Goal: Information Seeking & Learning: Learn about a topic

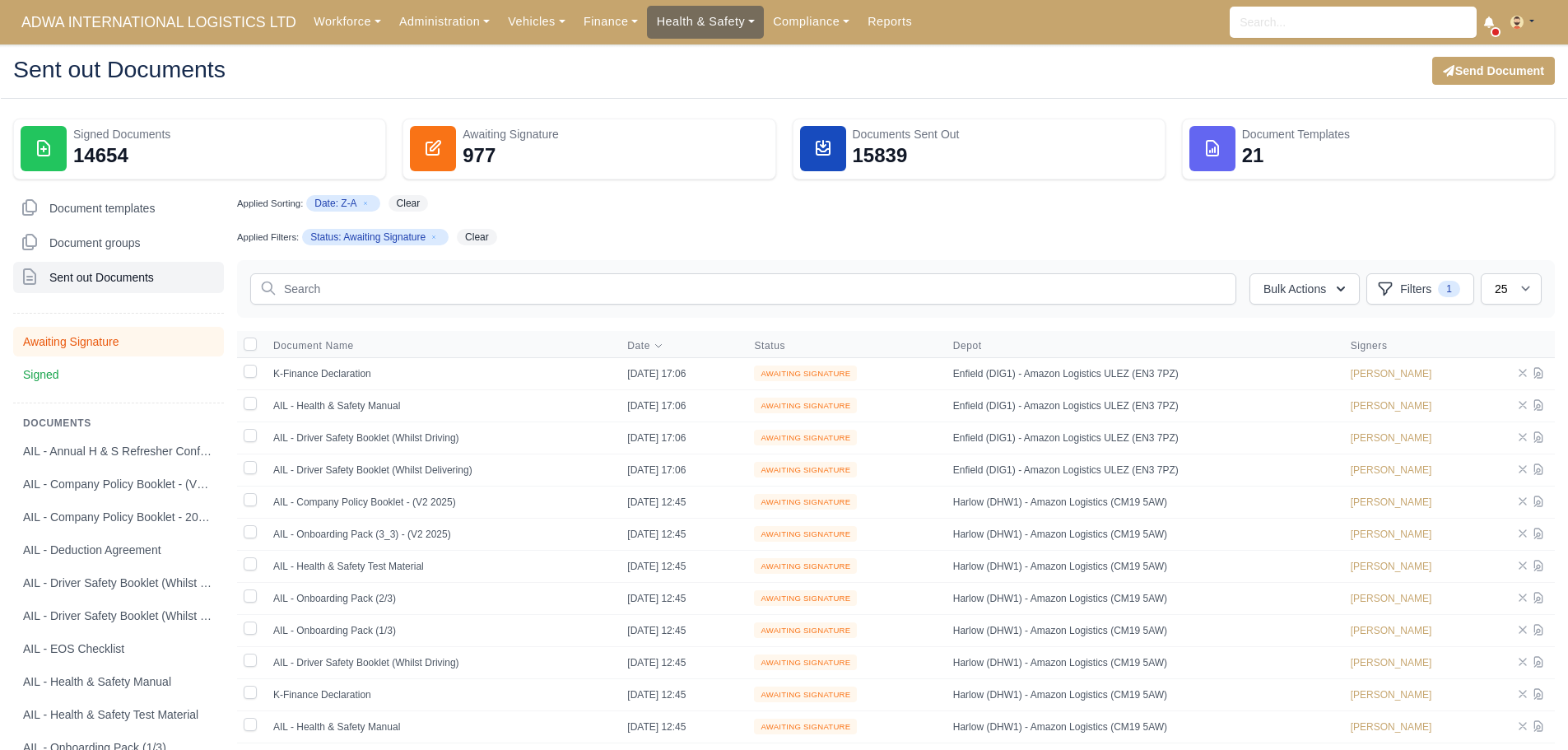
click at [649, 23] on link "Health & Safety" at bounding box center [705, 21] width 117 height 32
click at [685, 173] on link "Incidents" at bounding box center [720, 161] width 133 height 35
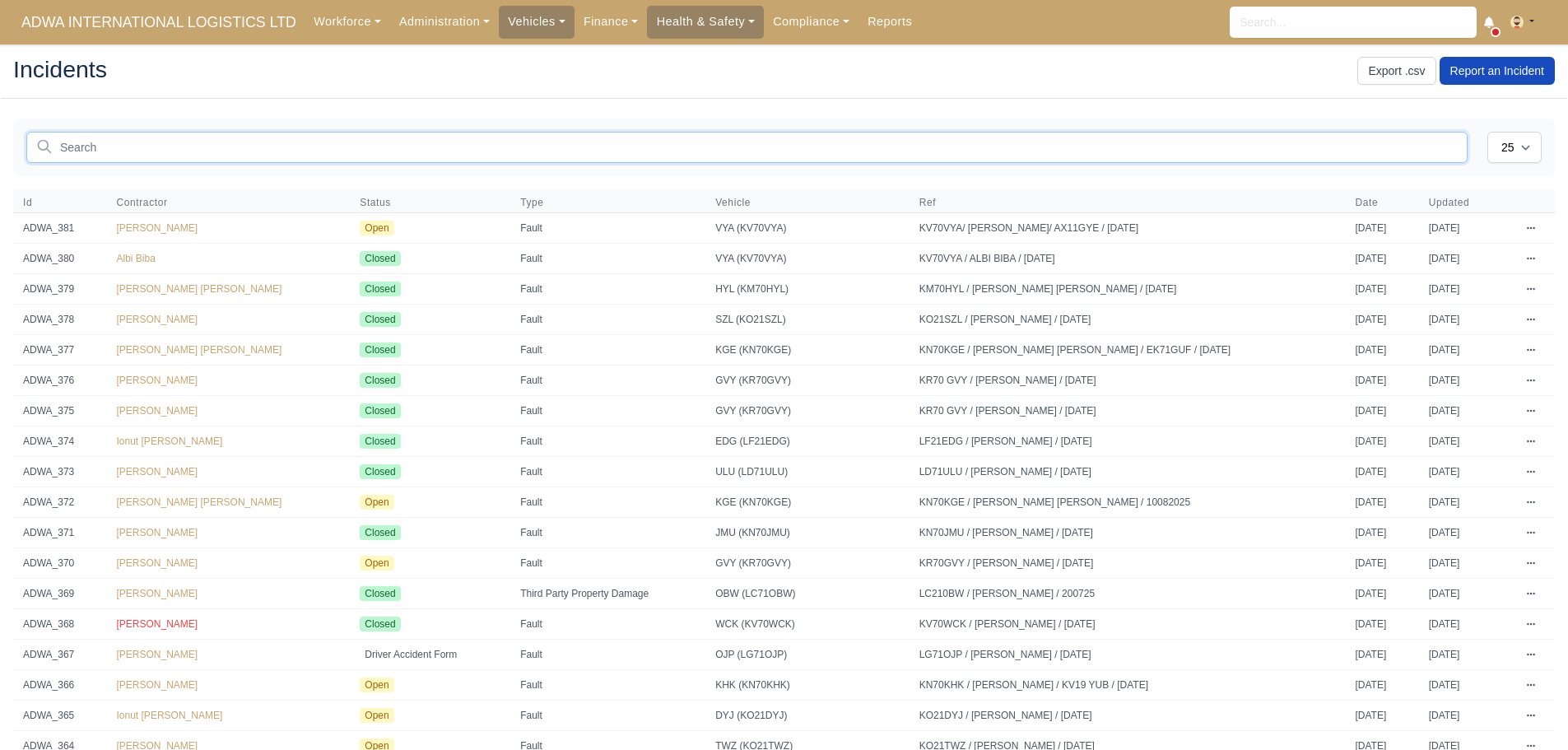
click at [419, 150] on input "text" at bounding box center [746, 147] width 1441 height 31
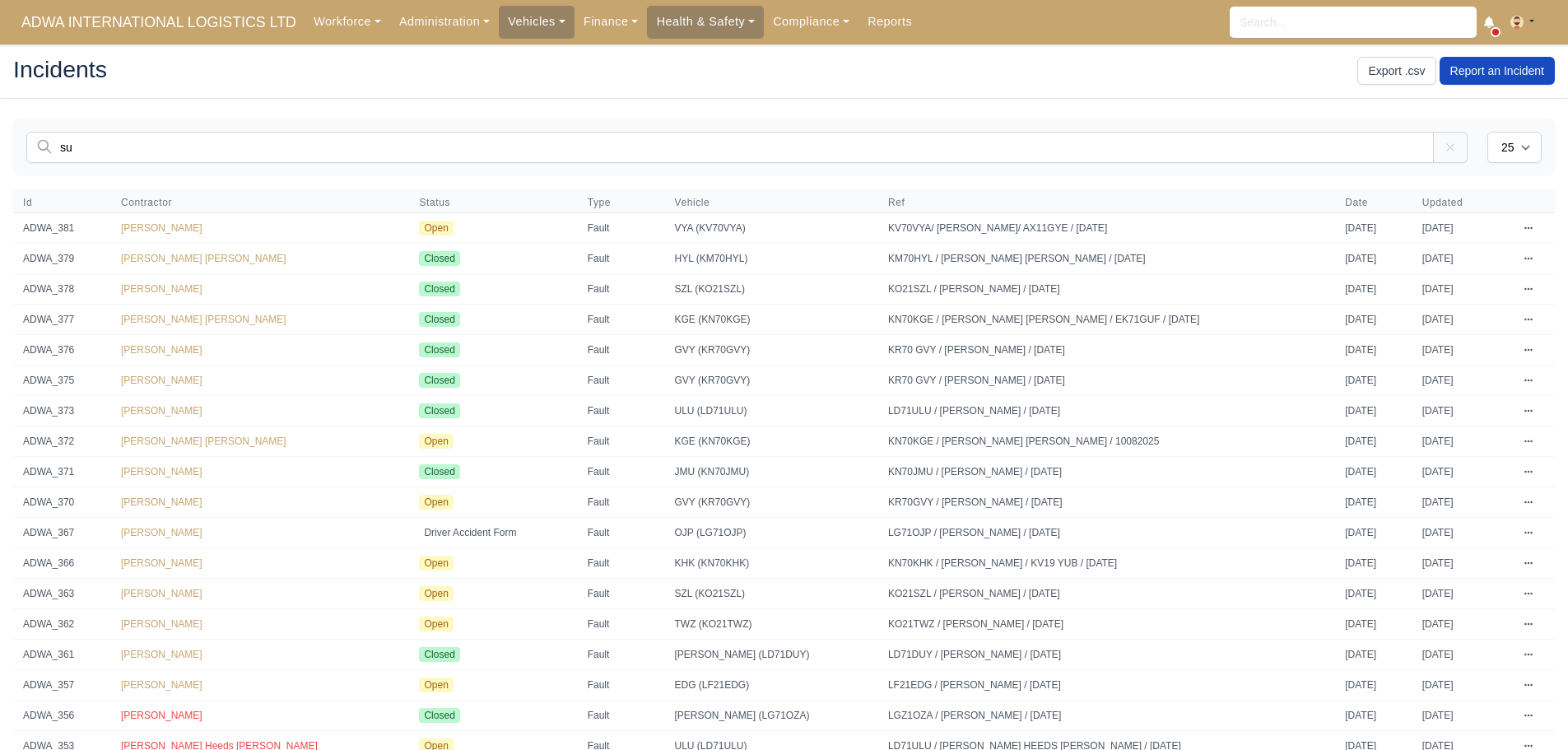
type input "suk"
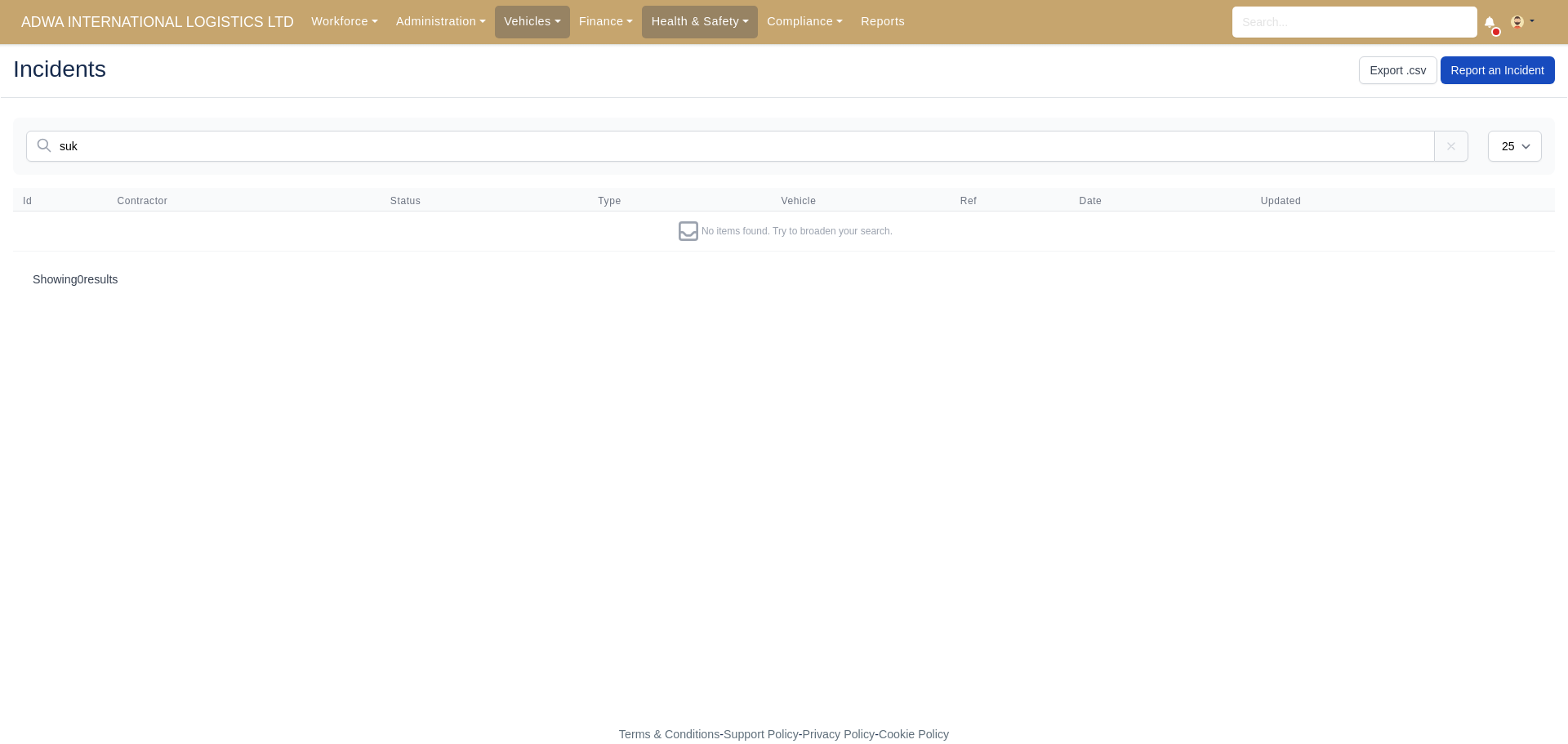
drag, startPoint x: 172, startPoint y: 156, endPoint x: 0, endPoint y: 135, distance: 173.3
click at [0, 135] on main "Incidents Export .csv Report an Incident You are not connected to the internet.…" at bounding box center [784, 394] width 1568 height 661
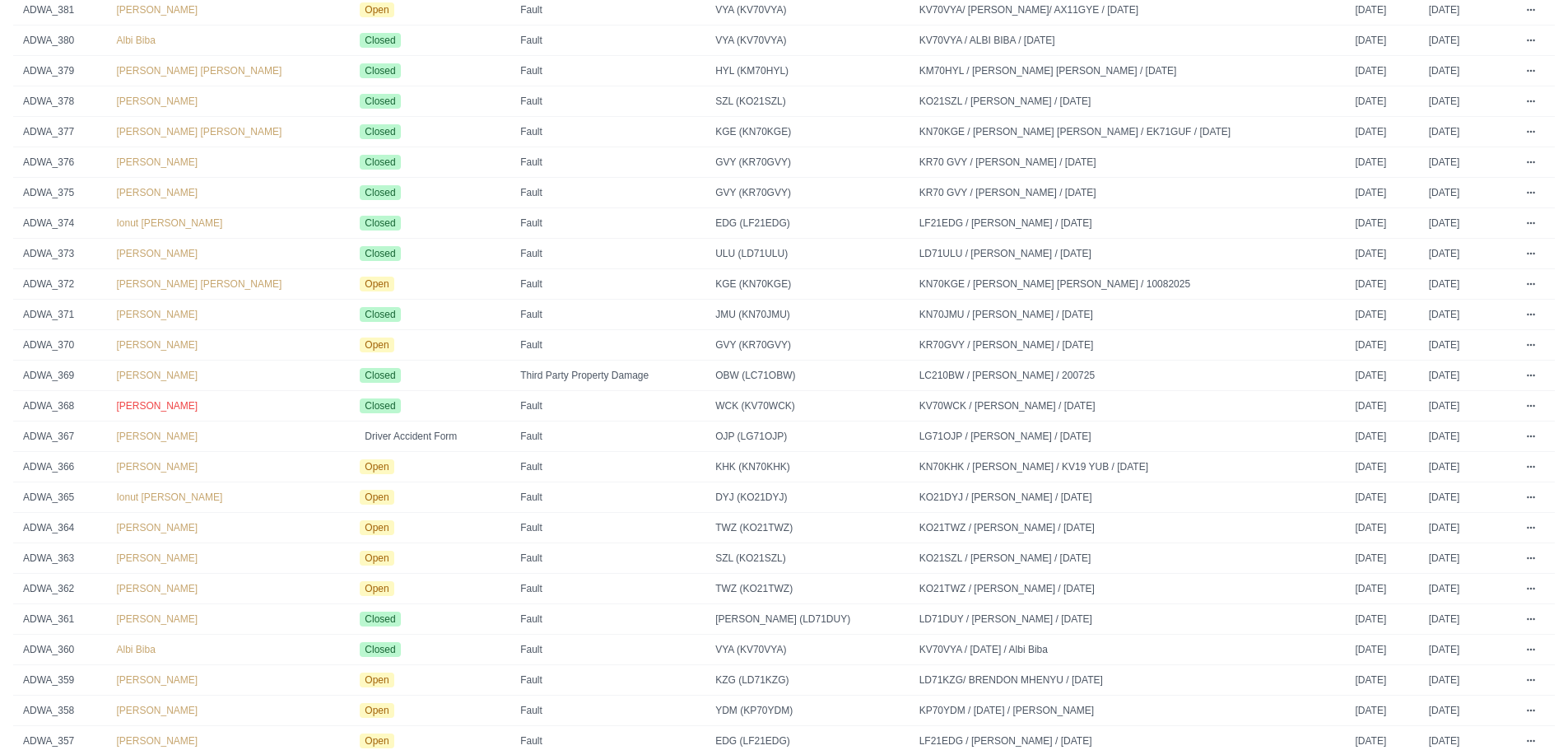
scroll to position [301, 0]
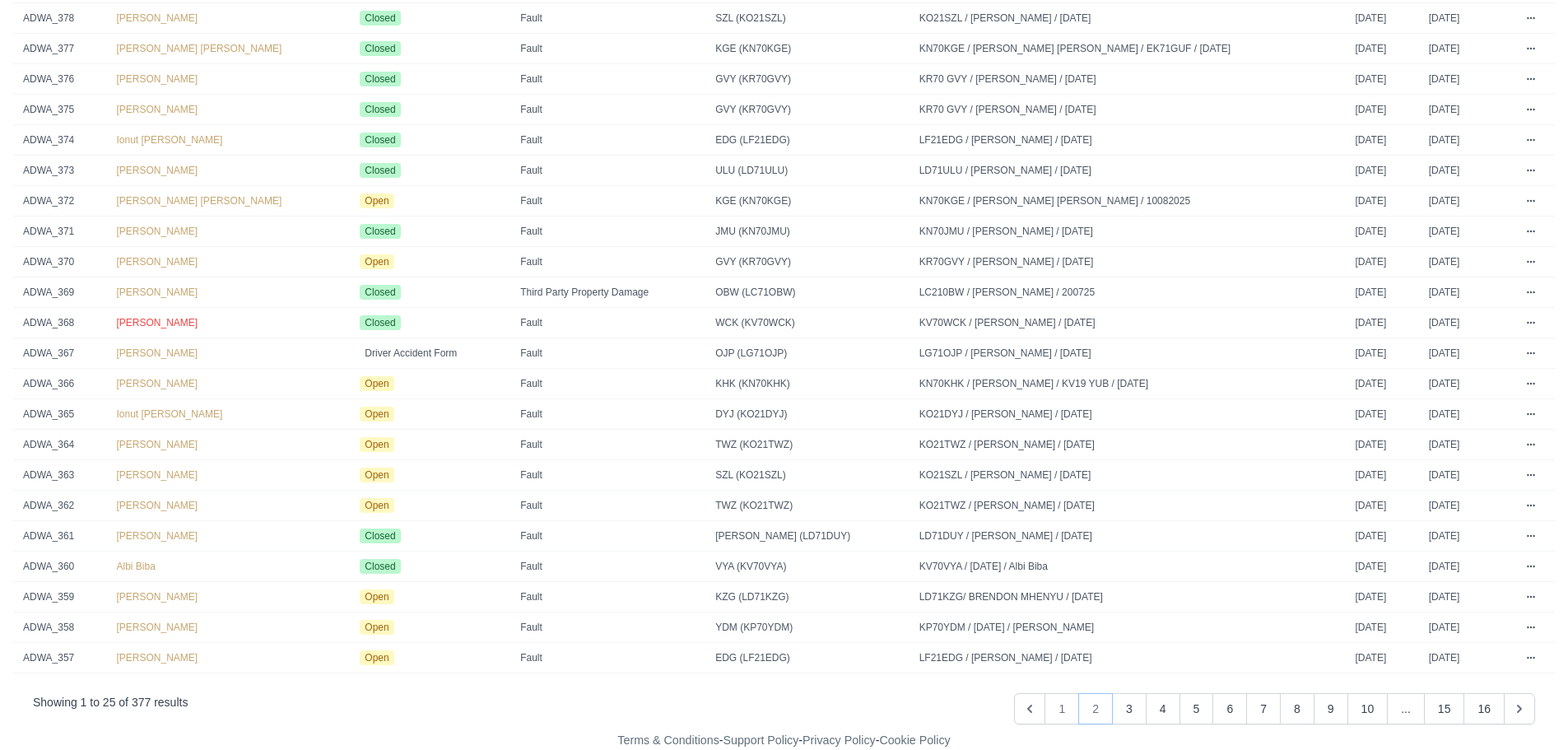
click at [1105, 710] on button "2" at bounding box center [1096, 709] width 35 height 31
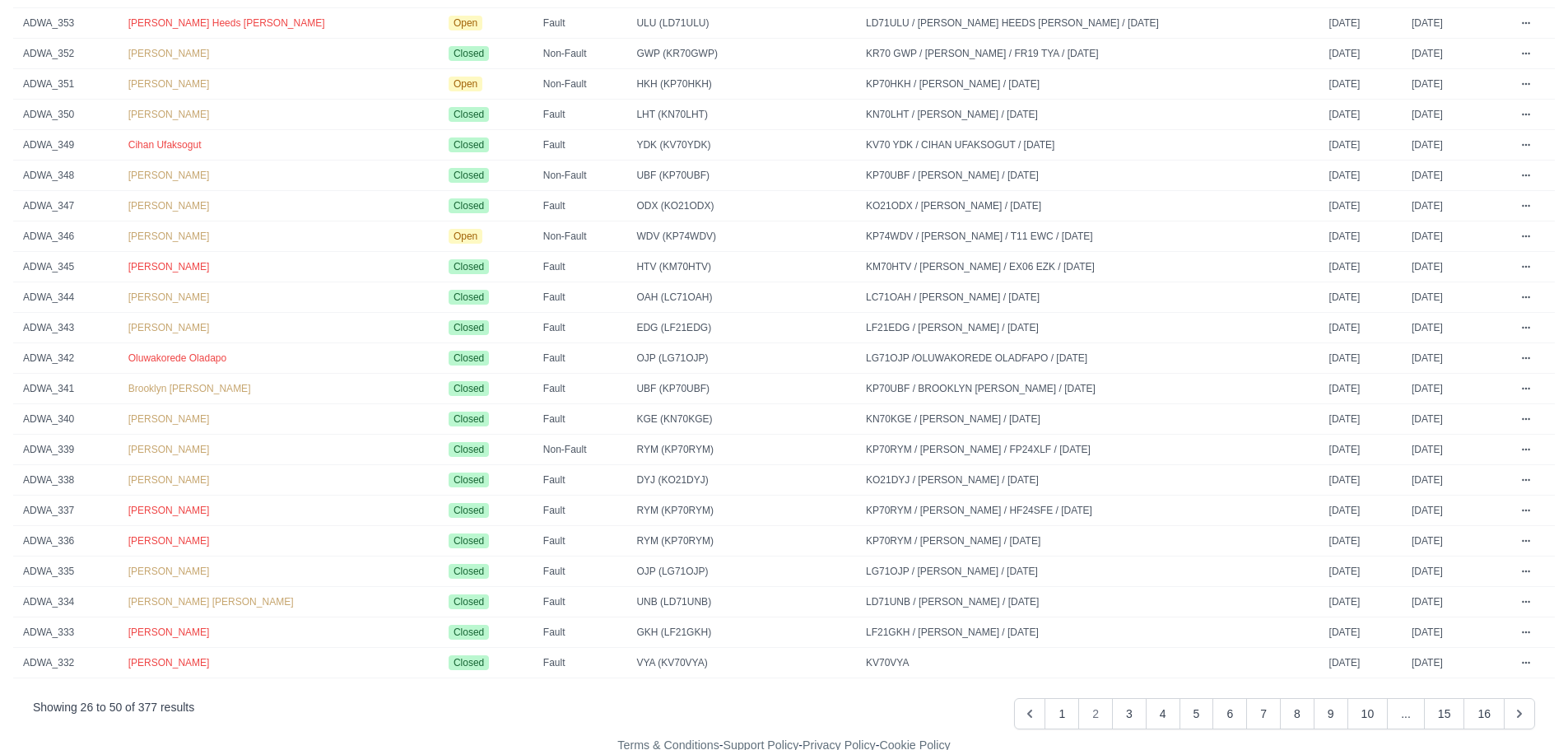
scroll to position [301, 0]
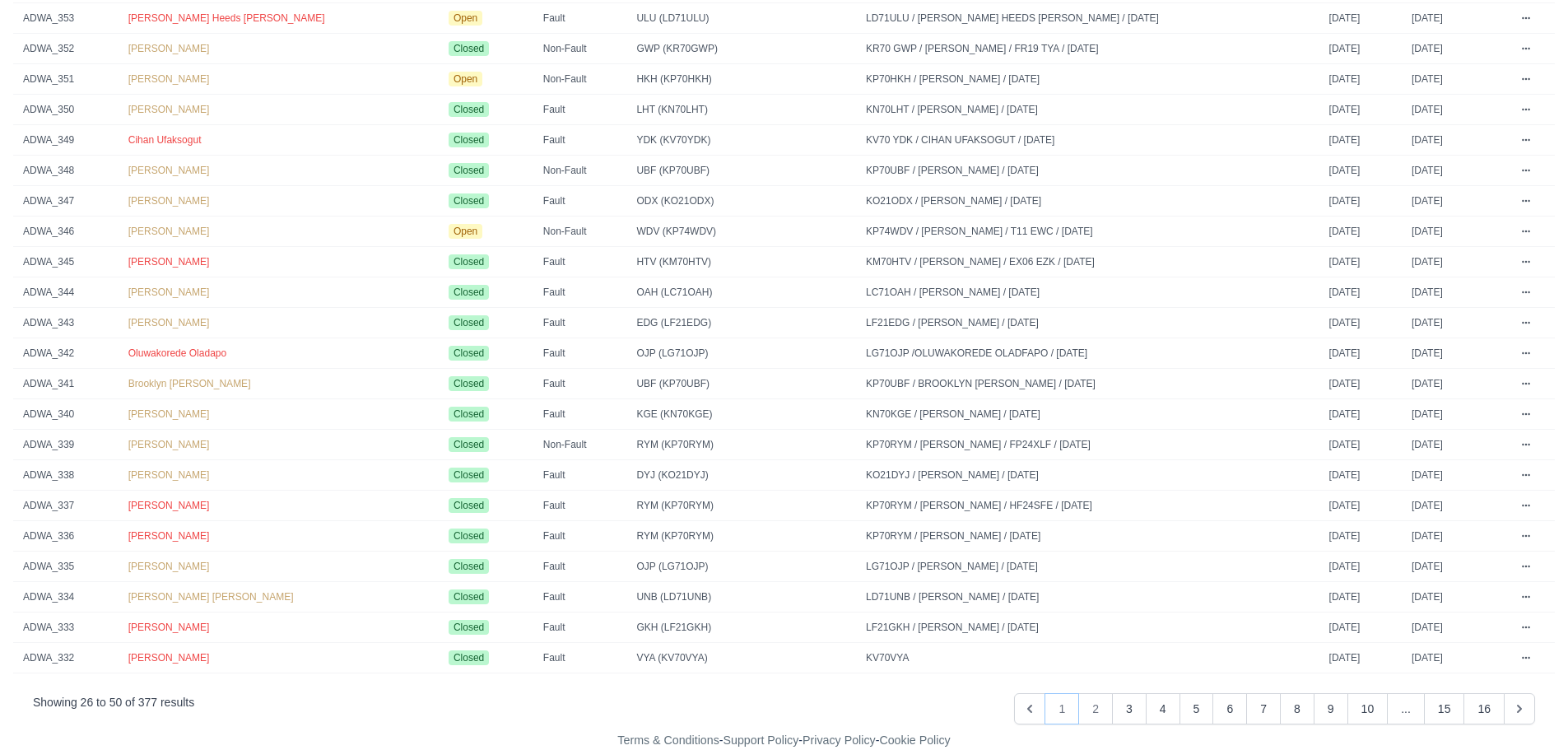
click at [1075, 710] on button "1" at bounding box center [1062, 709] width 35 height 31
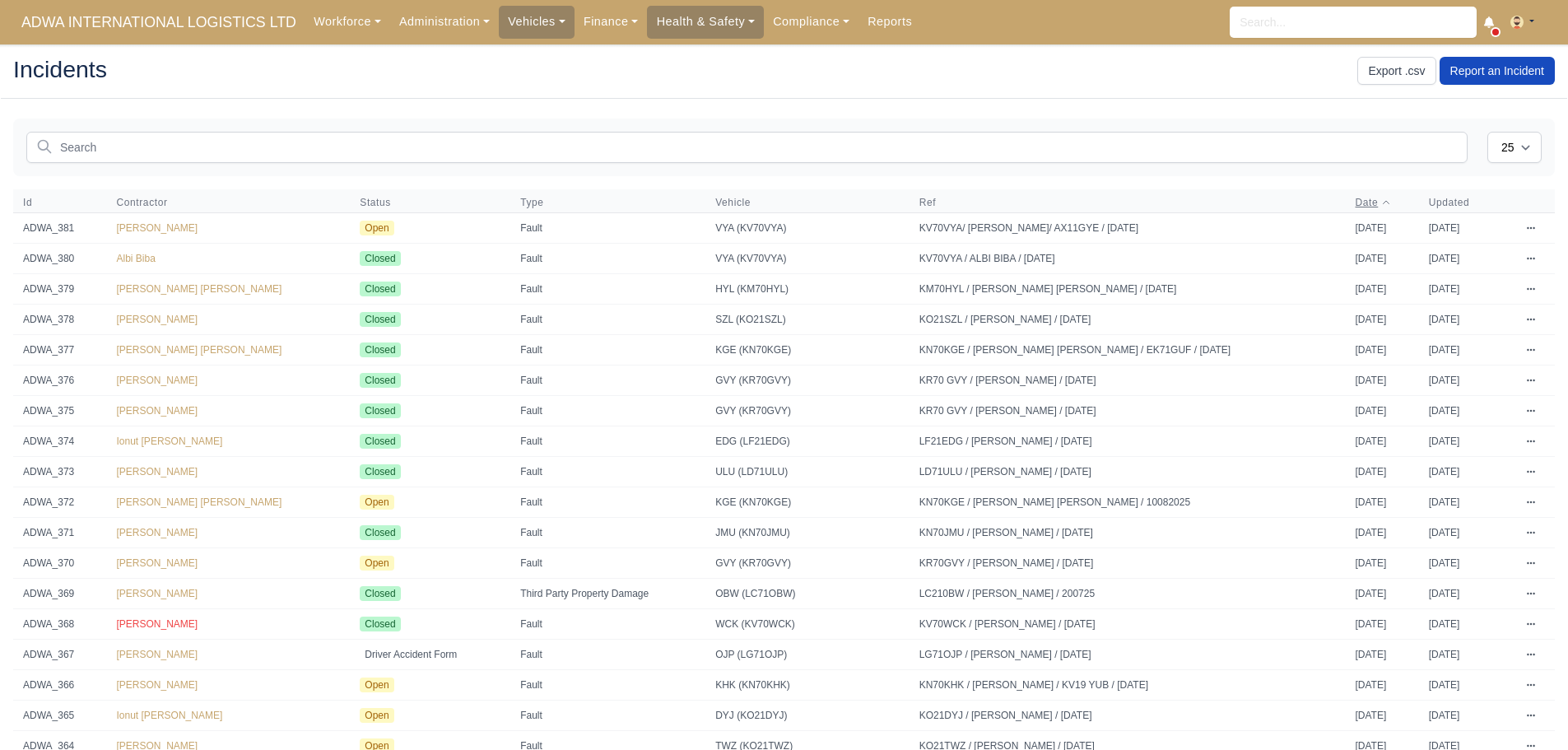
click at [1381, 197] on icon at bounding box center [1386, 202] width 10 height 10
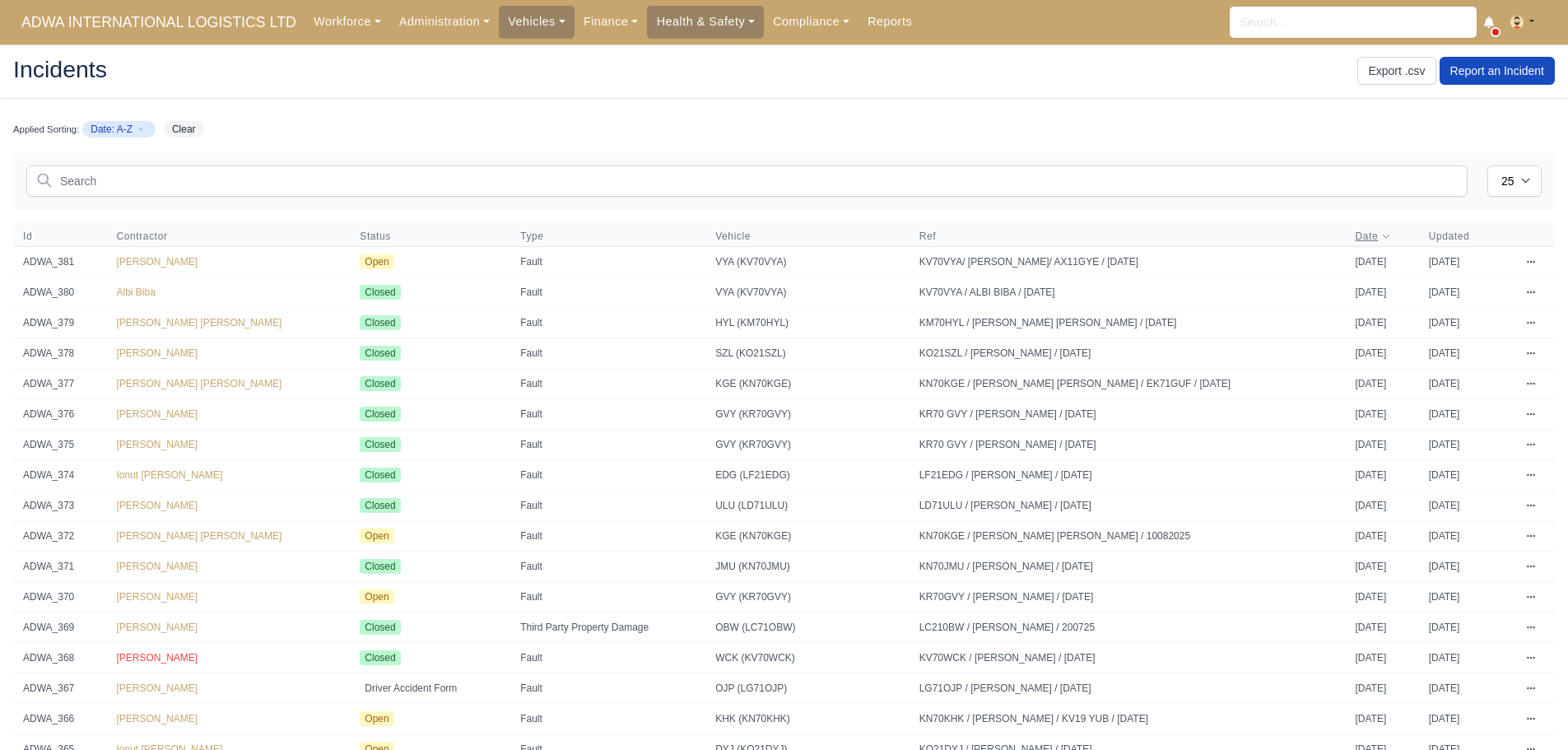
click at [1381, 238] on icon at bounding box center [1386, 236] width 10 height 10
click at [1381, 231] on icon at bounding box center [1386, 236] width 10 height 10
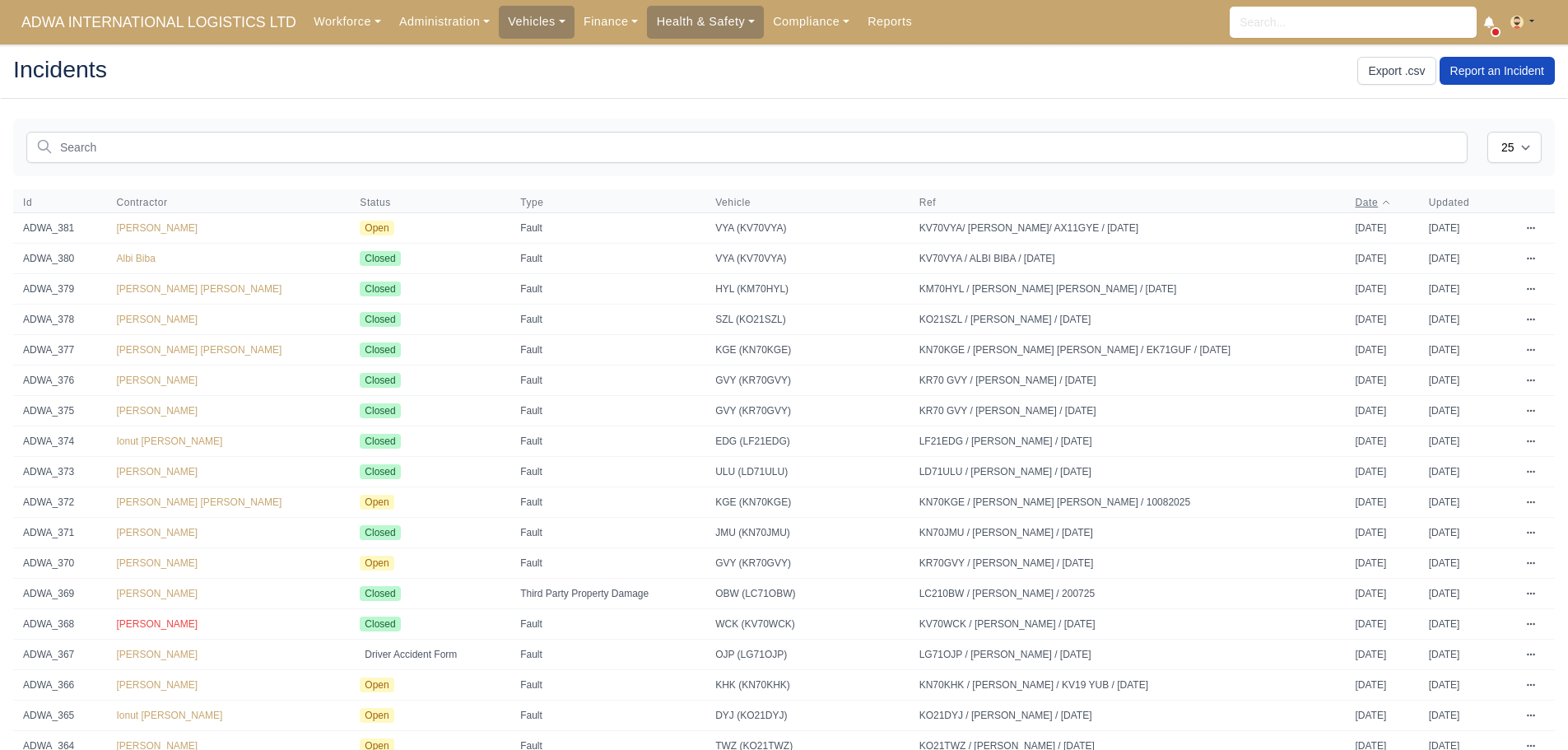
click at [1381, 201] on icon at bounding box center [1386, 202] width 10 height 10
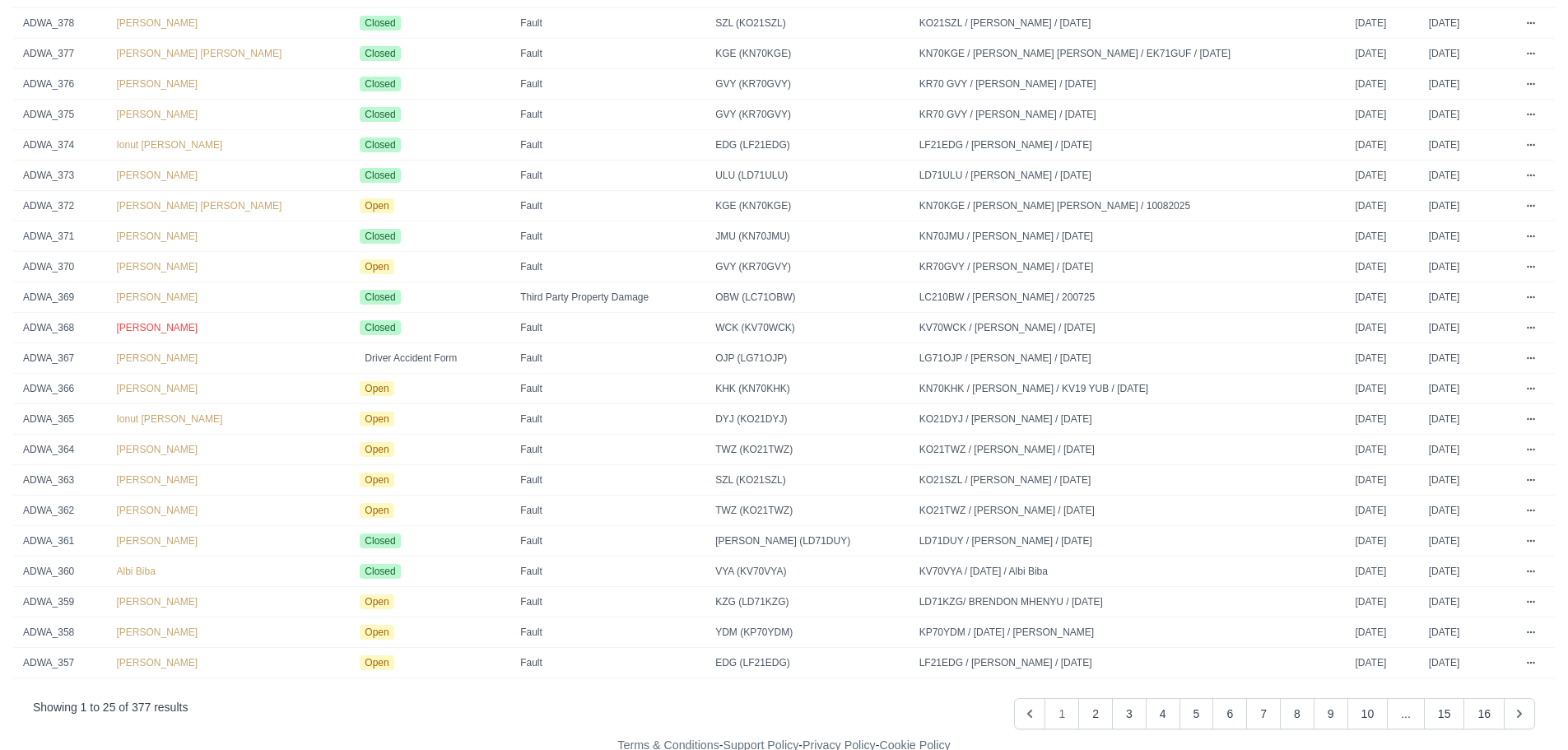
scroll to position [335, 0]
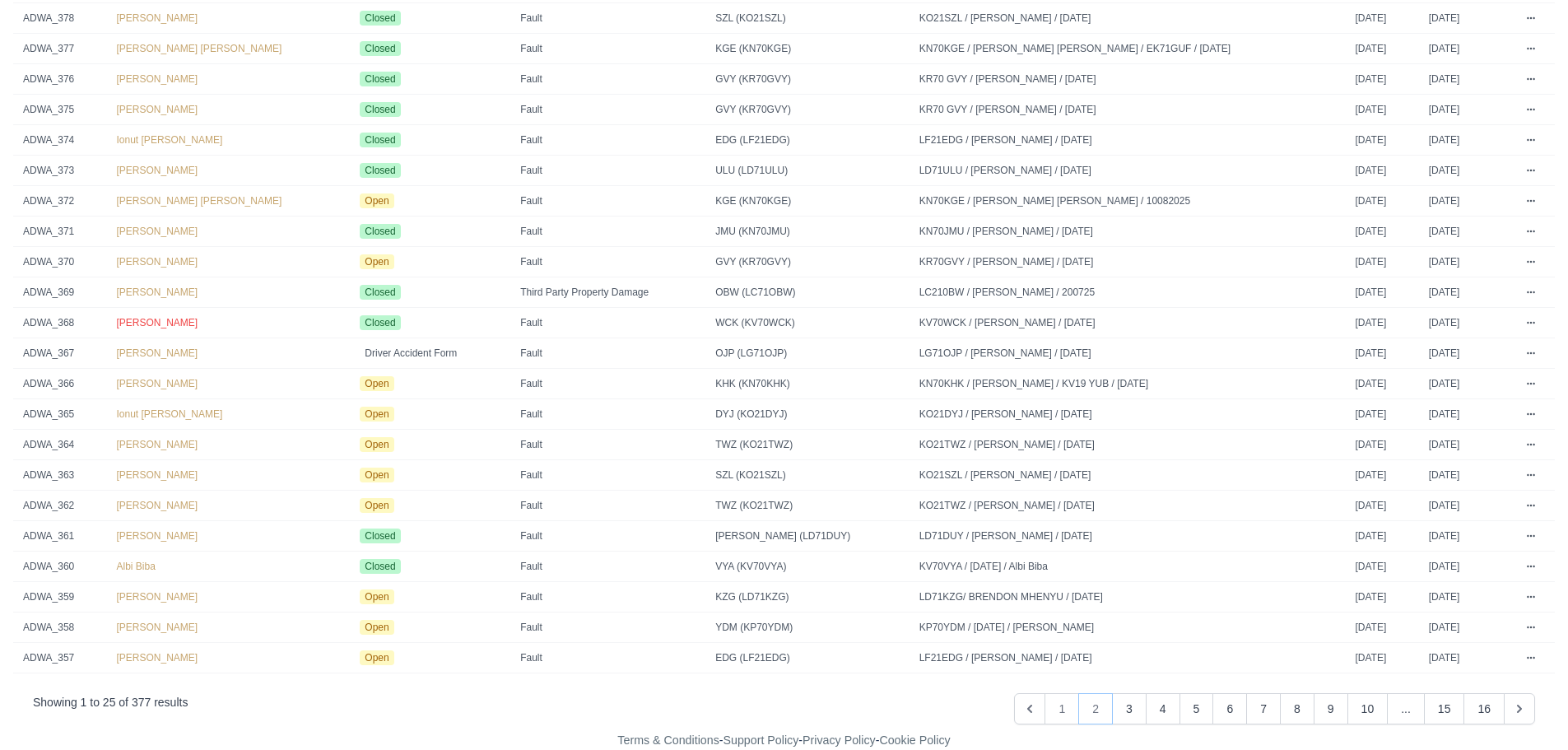
click at [1105, 714] on button "2" at bounding box center [1096, 709] width 35 height 31
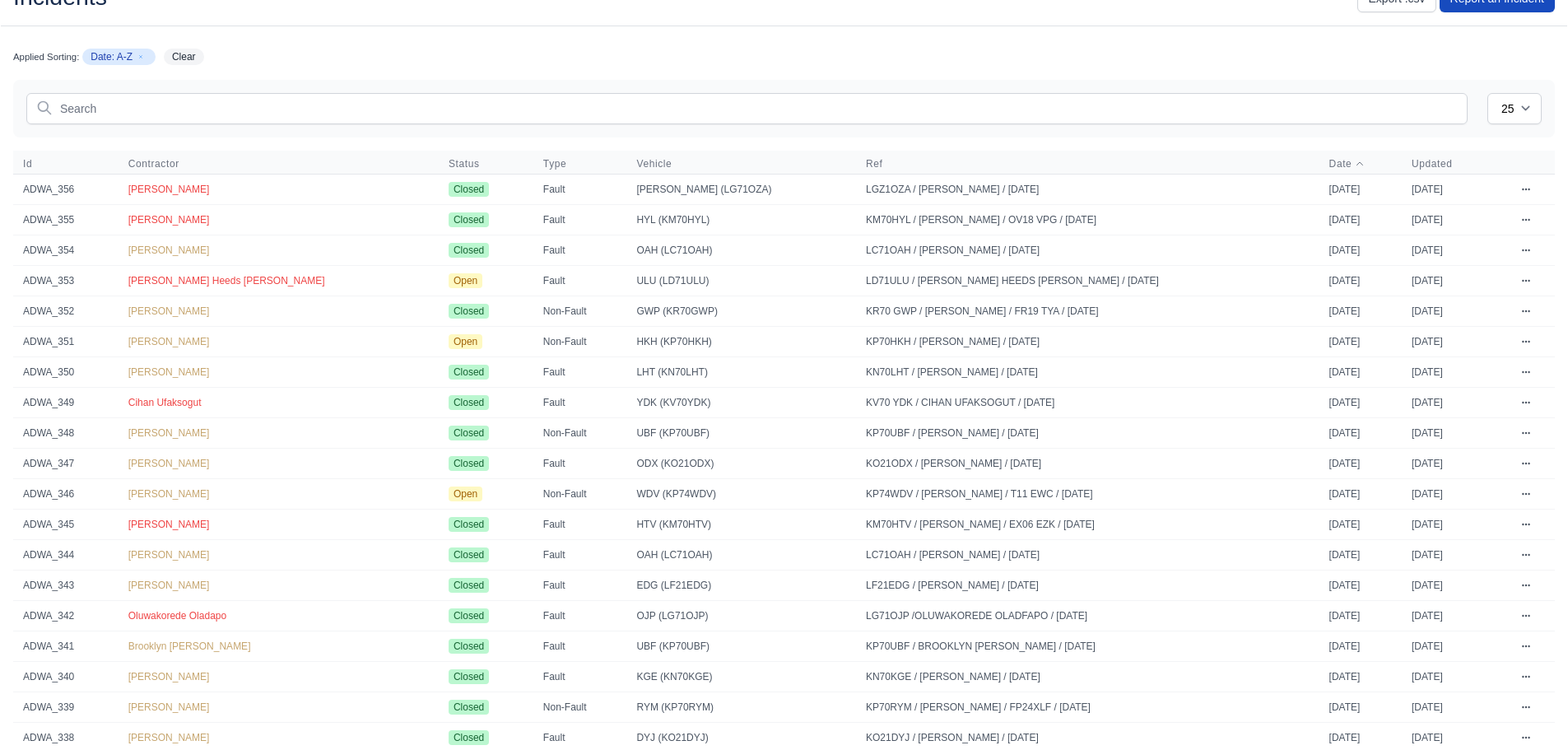
scroll to position [83, 0]
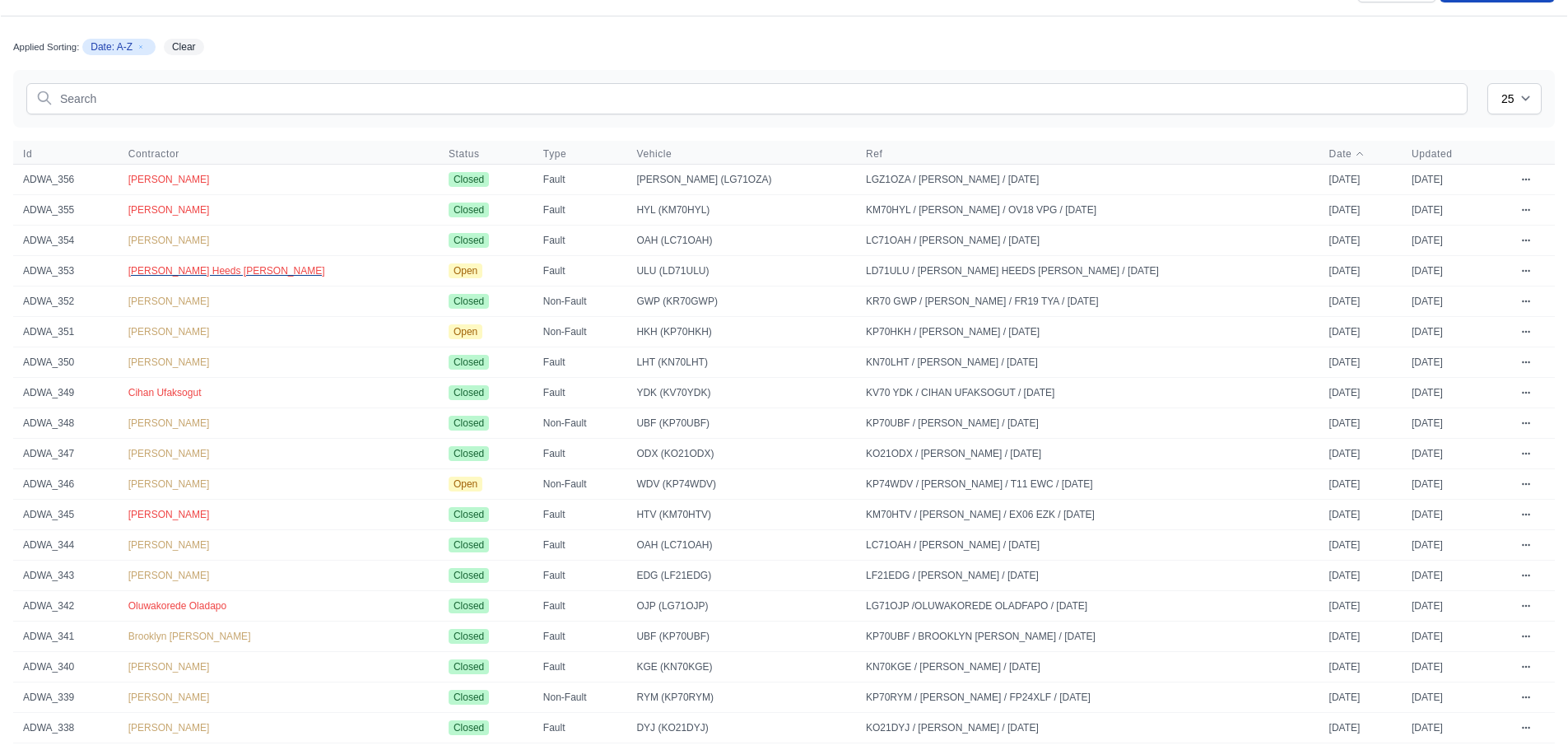
click at [146, 277] on span "Marc Heeds Jones" at bounding box center [226, 271] width 197 height 12
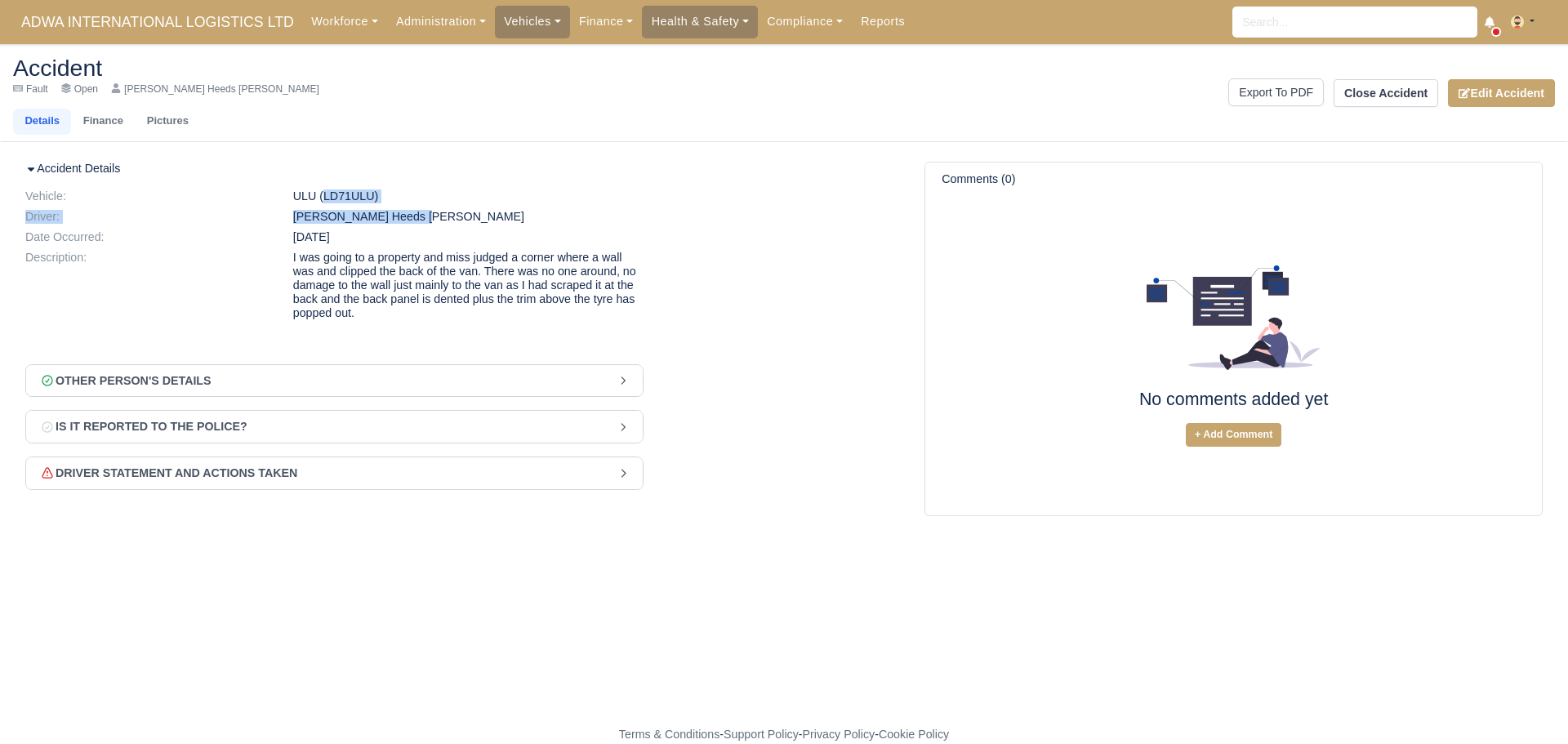
drag, startPoint x: 290, startPoint y: 198, endPoint x: 412, endPoint y: 216, distance: 123.3
click at [412, 216] on dl "Vehicle: ULU (LD71ULU) Driver: Marc Heeds Jones Date Occurred: Jun 30, 2025 Des…" at bounding box center [334, 258] width 642 height 138
copy dl "ULU (LD71ULU) Driver: Marc Heeds Jones"
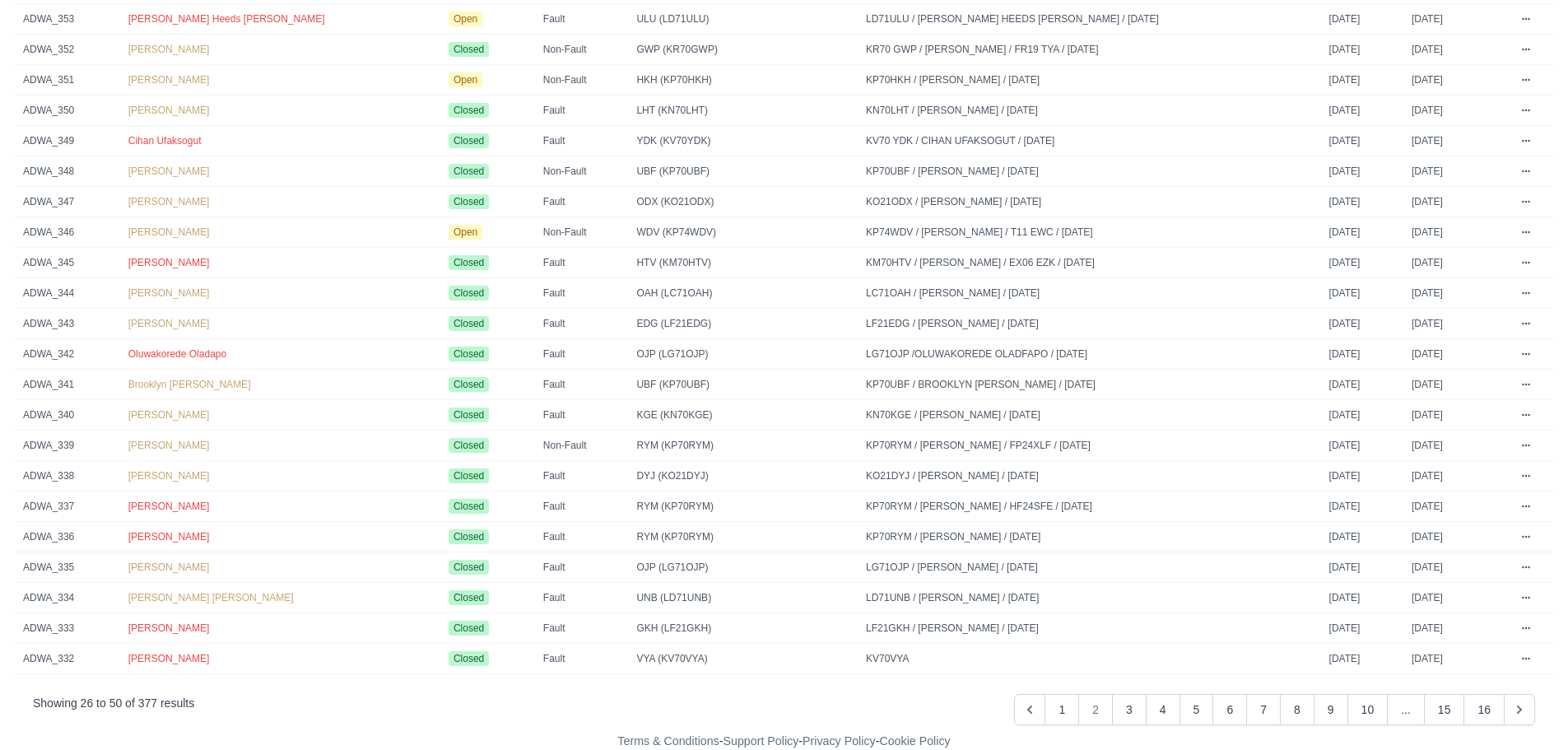
scroll to position [335, 0]
click at [1069, 711] on button "1" at bounding box center [1062, 709] width 35 height 31
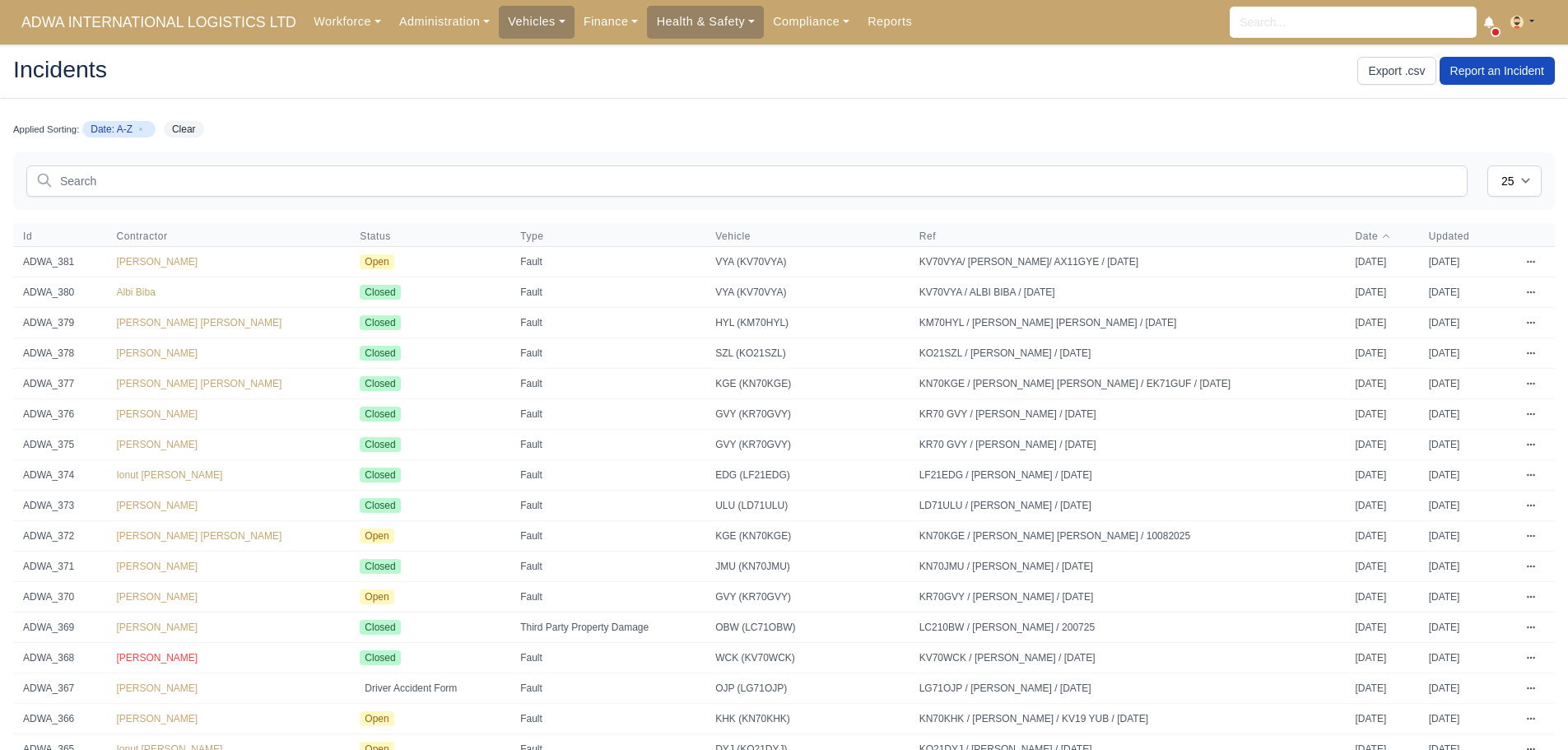
click at [1530, 320] on icon at bounding box center [1531, 323] width 10 height 10
click at [221, 323] on span "Mohammed Abubakr Hussain" at bounding box center [200, 323] width 165 height 12
click at [1355, 236] on span "Date" at bounding box center [1367, 236] width 23 height 13
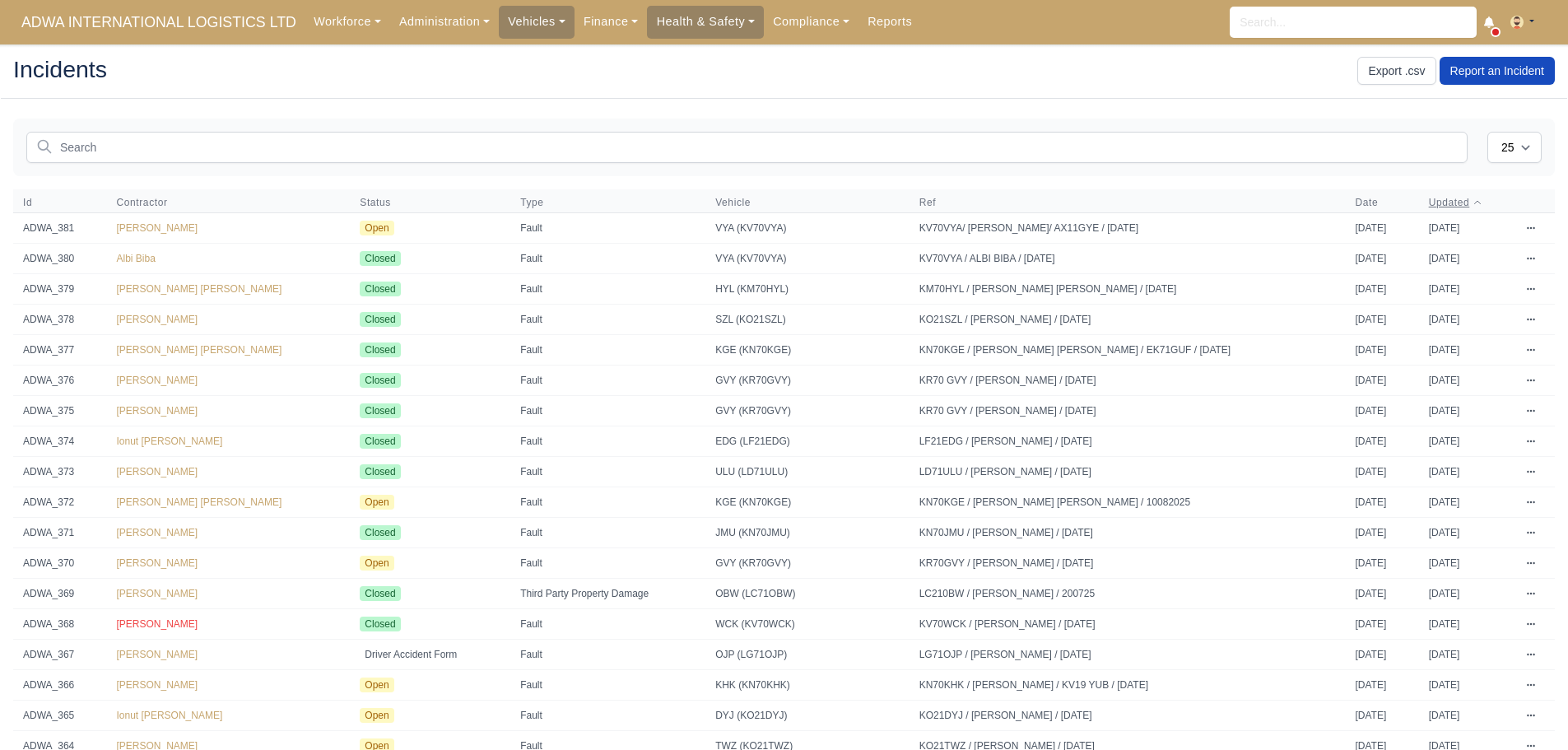
click at [1452, 203] on span "Updated" at bounding box center [1449, 202] width 41 height 13
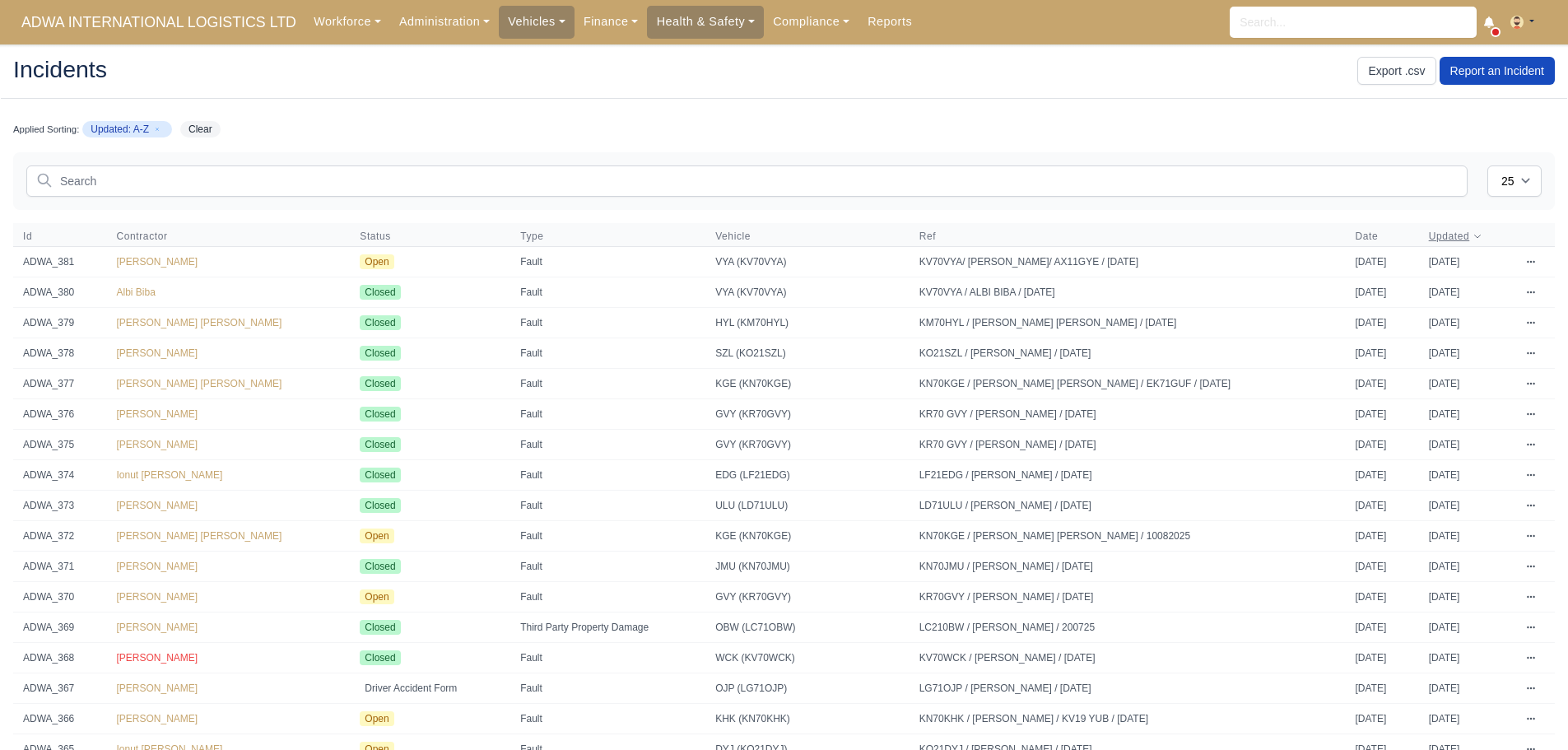
click at [1456, 240] on button "Updated" at bounding box center [1456, 236] width 54 height 13
click at [1485, 235] on icon at bounding box center [1490, 237] width 10 height 10
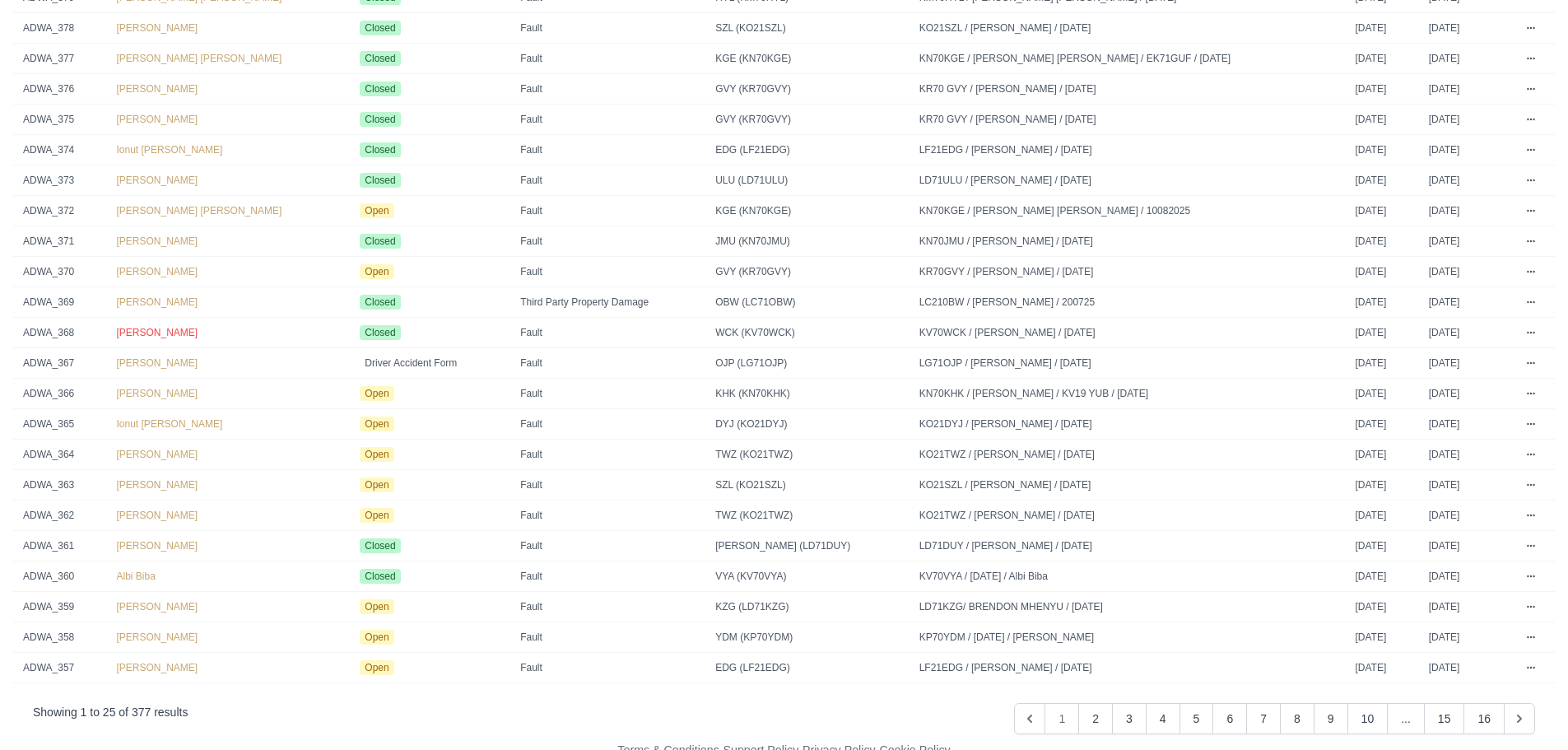
scroll to position [301, 0]
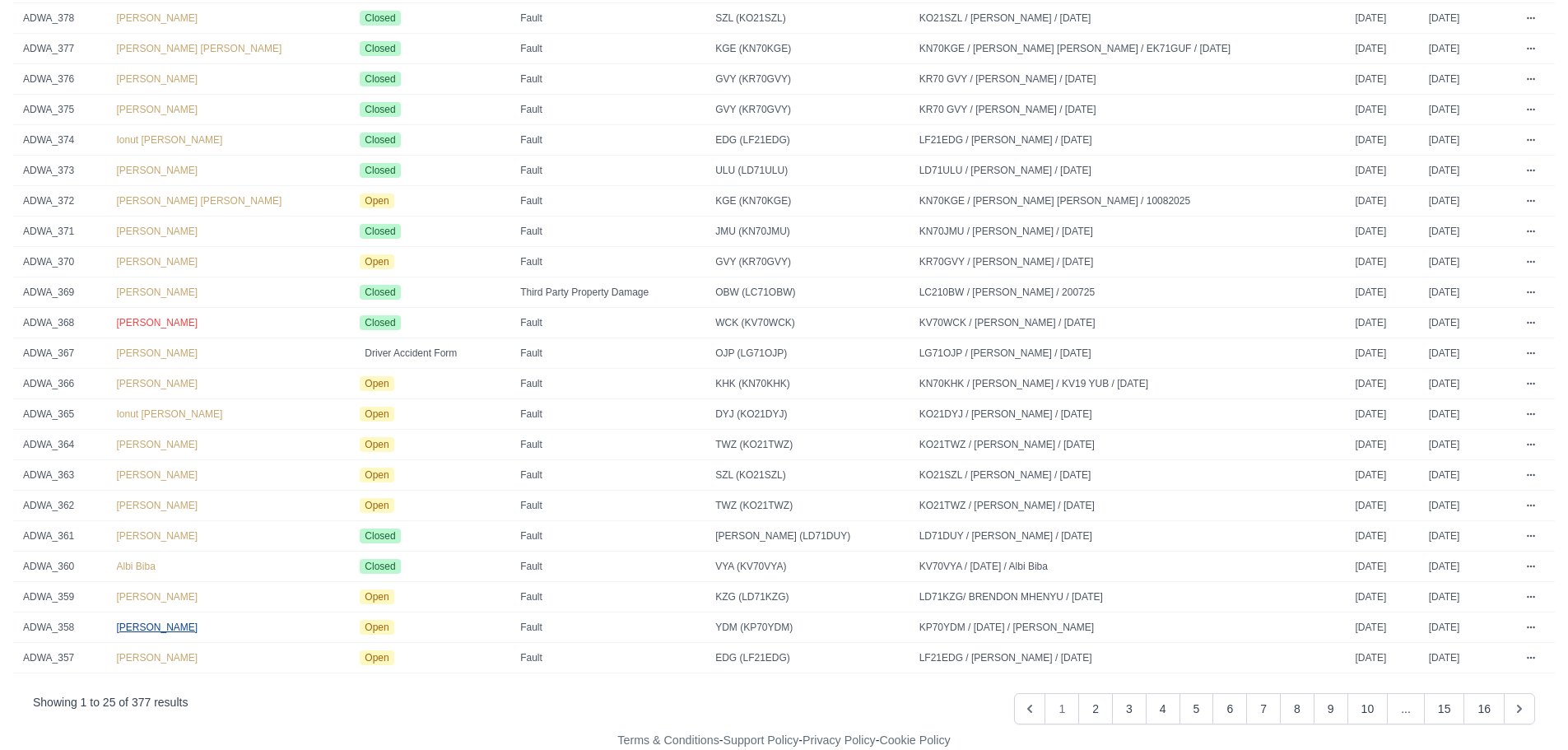
click at [182, 625] on span "[PERSON_NAME]" at bounding box center [158, 627] width 82 height 12
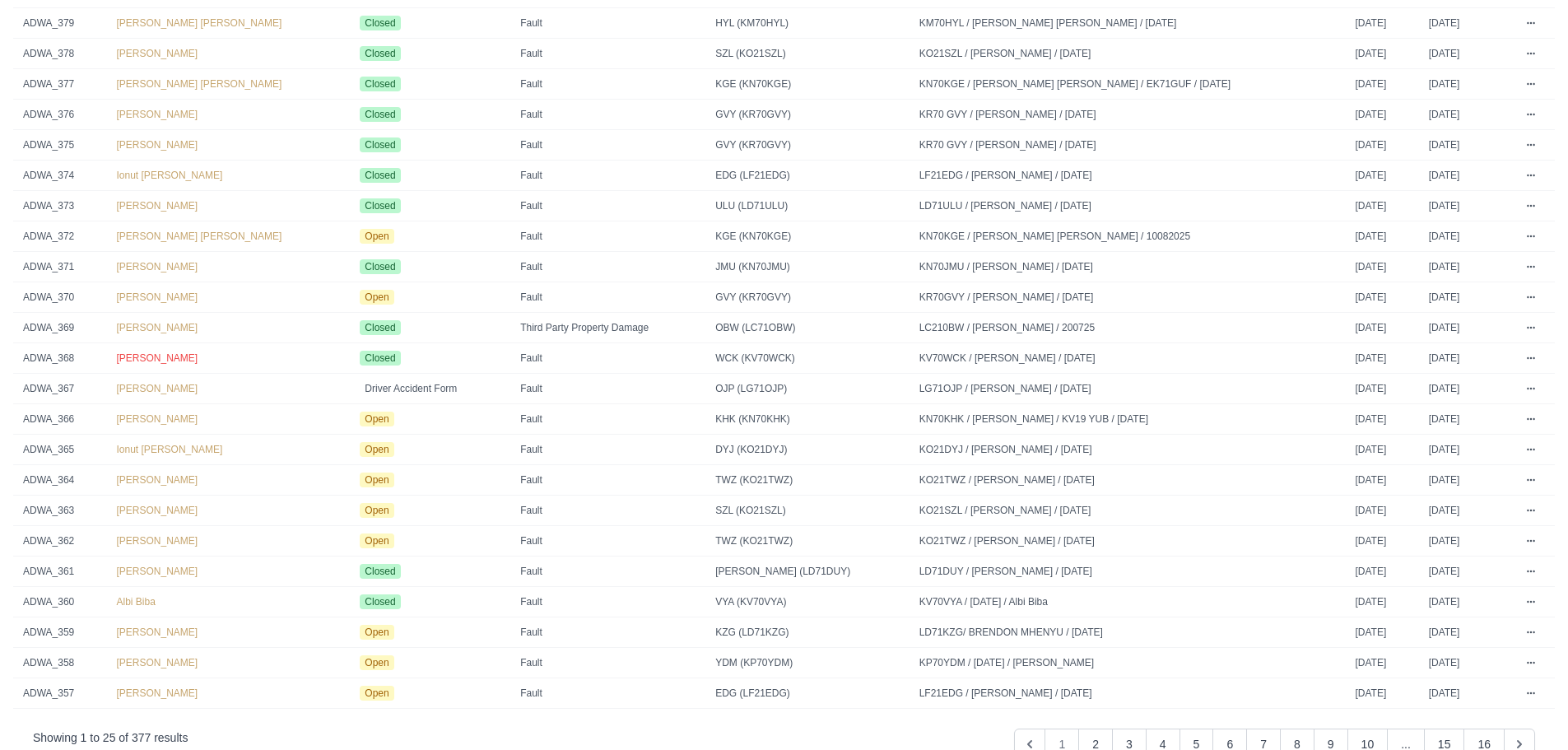
scroll to position [301, 0]
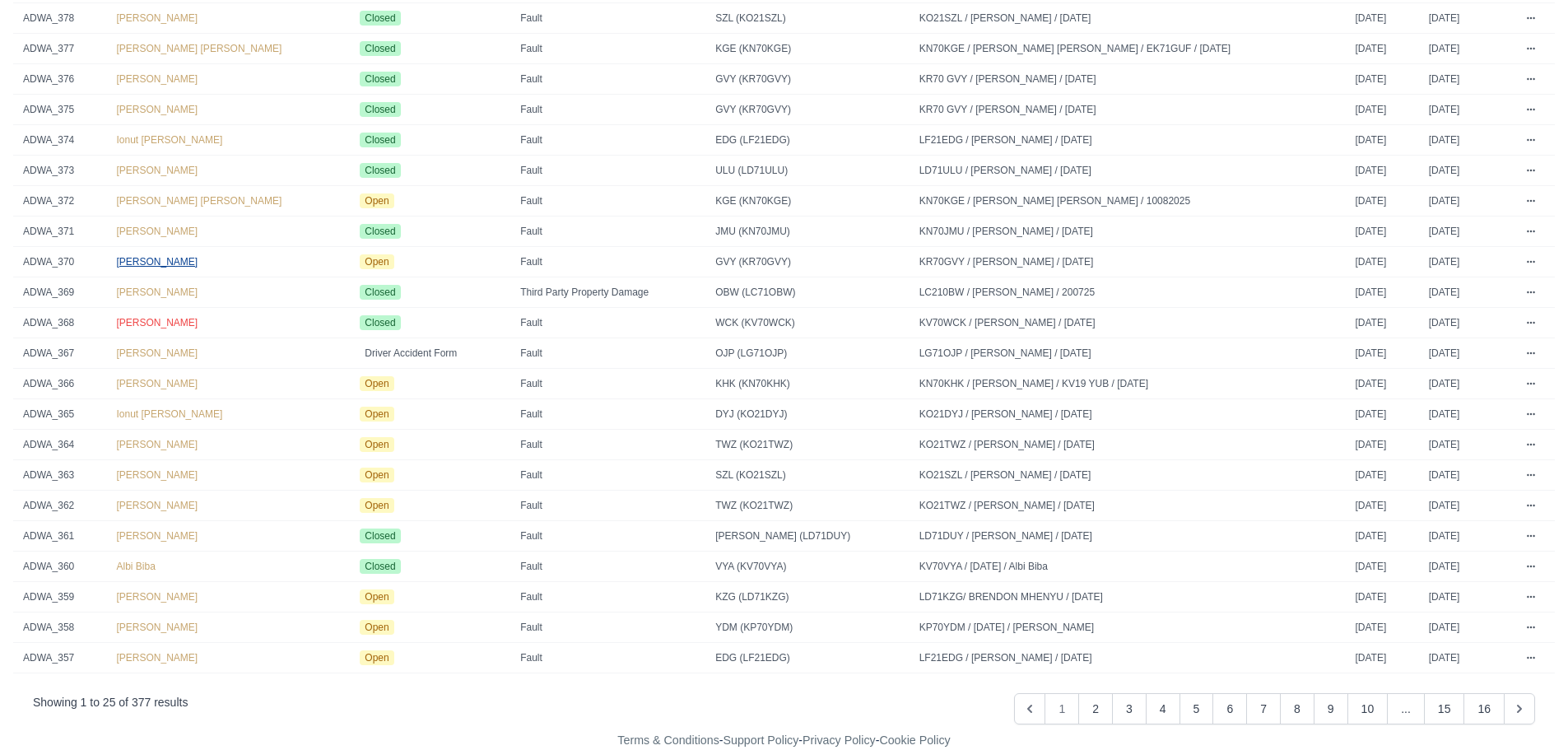
click at [168, 260] on span "[PERSON_NAME]" at bounding box center [158, 262] width 82 height 12
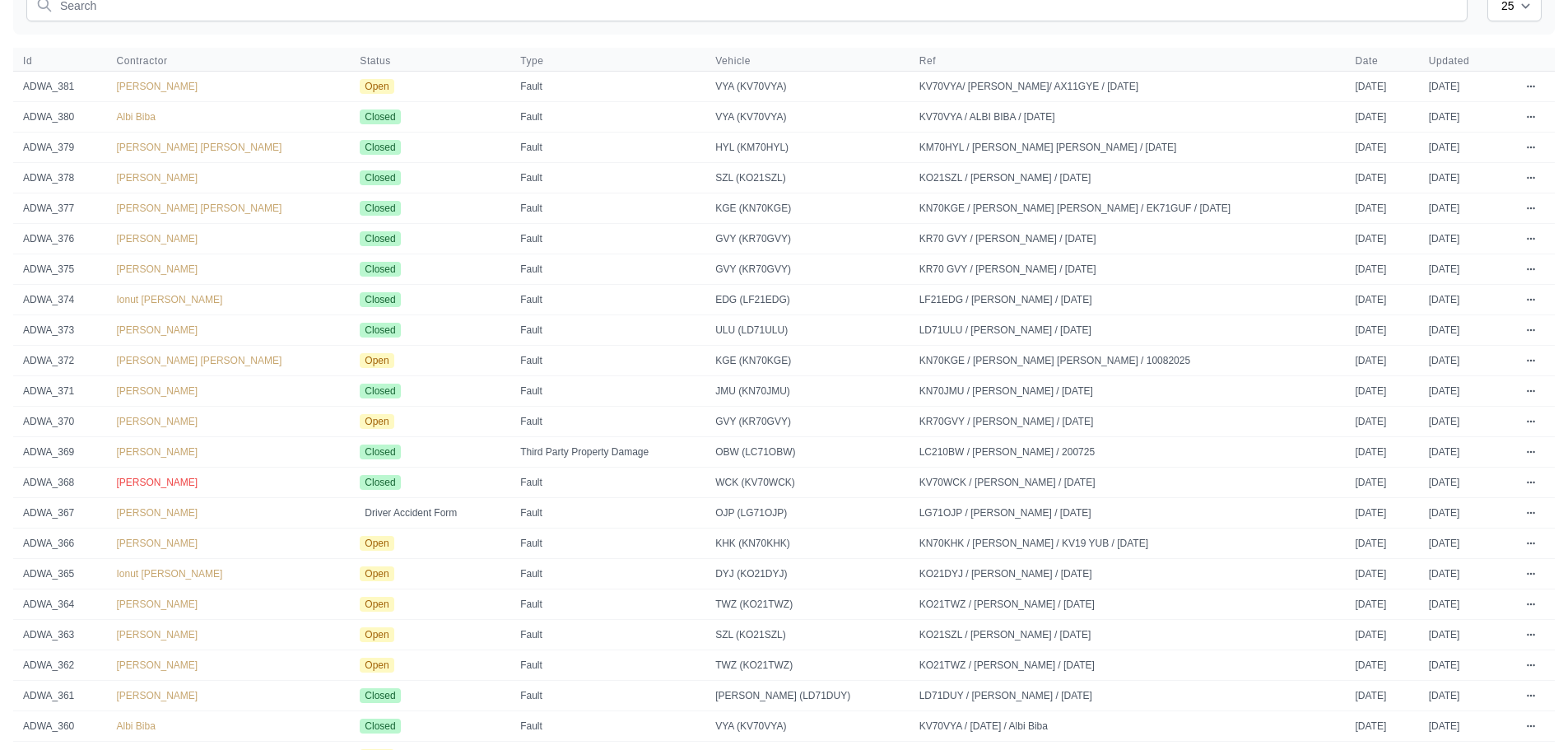
scroll to position [136, 0]
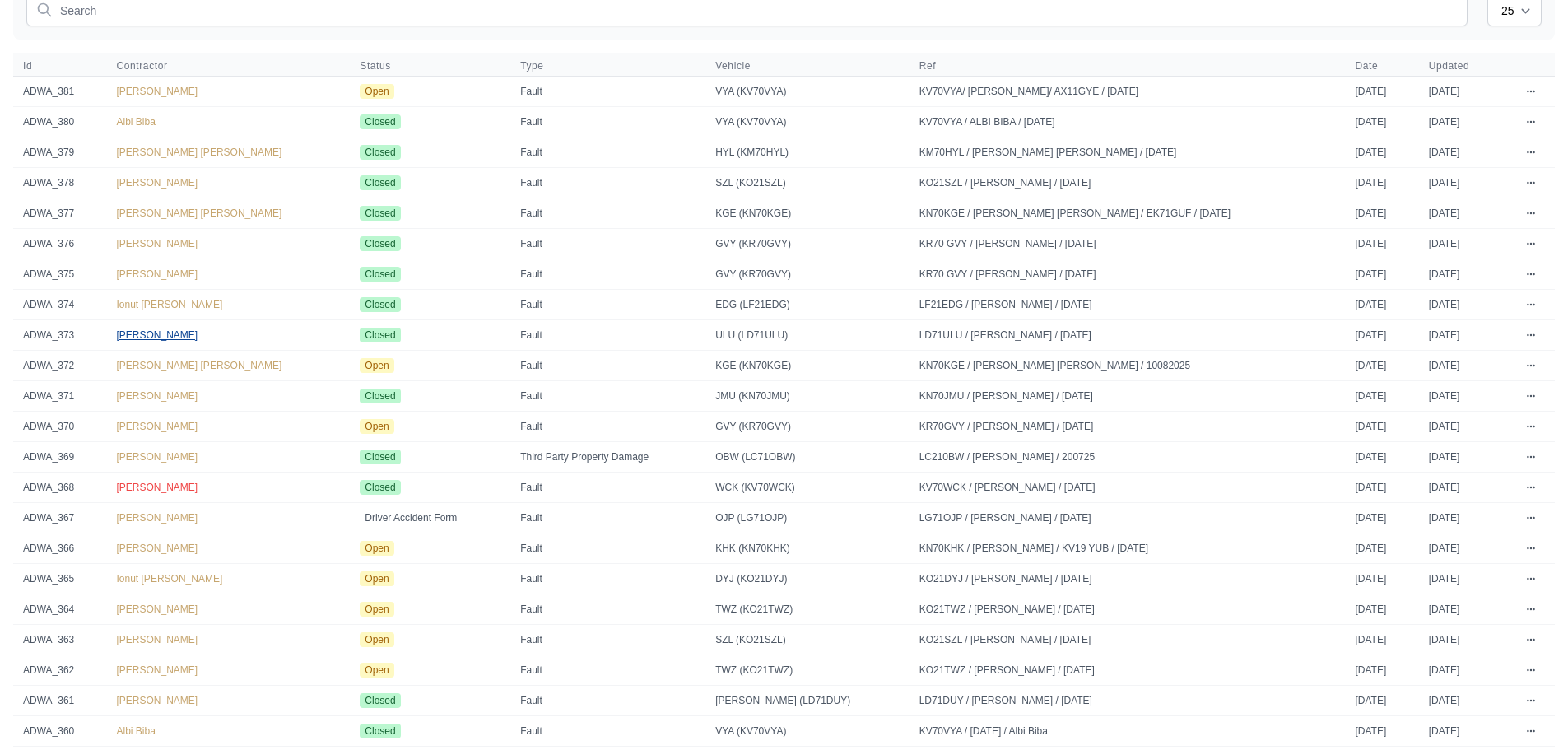
click at [178, 337] on span "[PERSON_NAME]" at bounding box center [158, 335] width 82 height 12
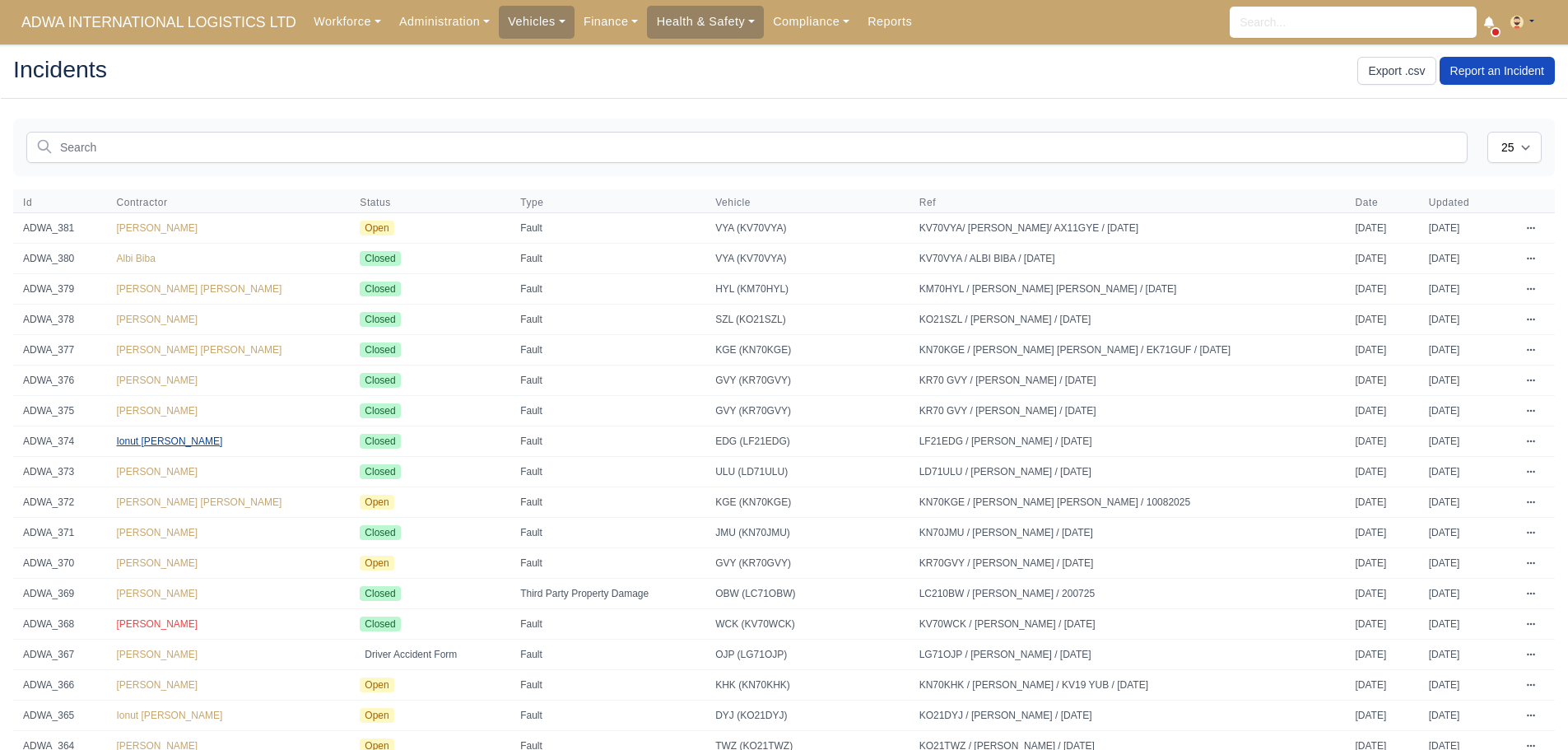
click at [173, 441] on span "Ionut Robert Cucu" at bounding box center [170, 441] width 107 height 12
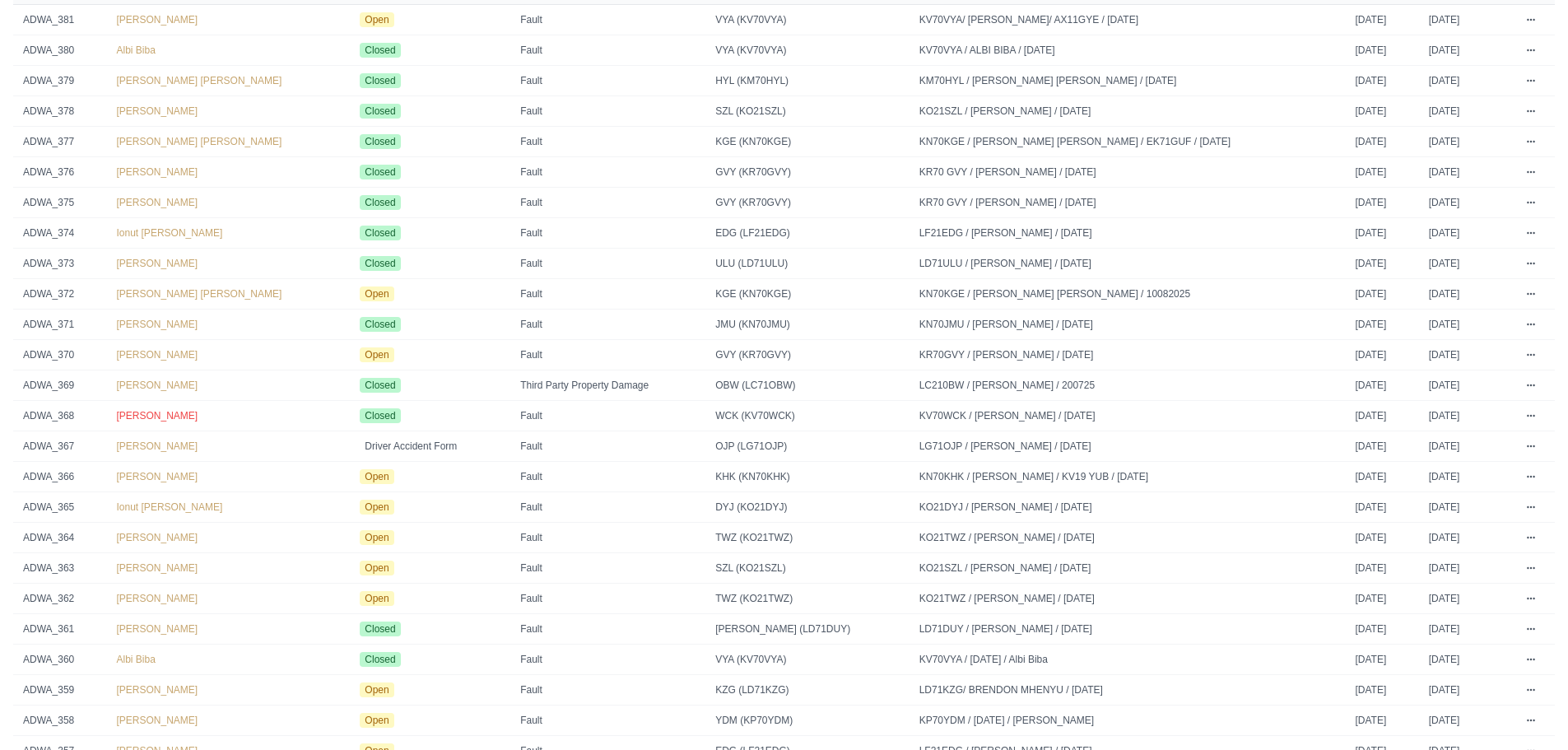
scroll to position [247, 0]
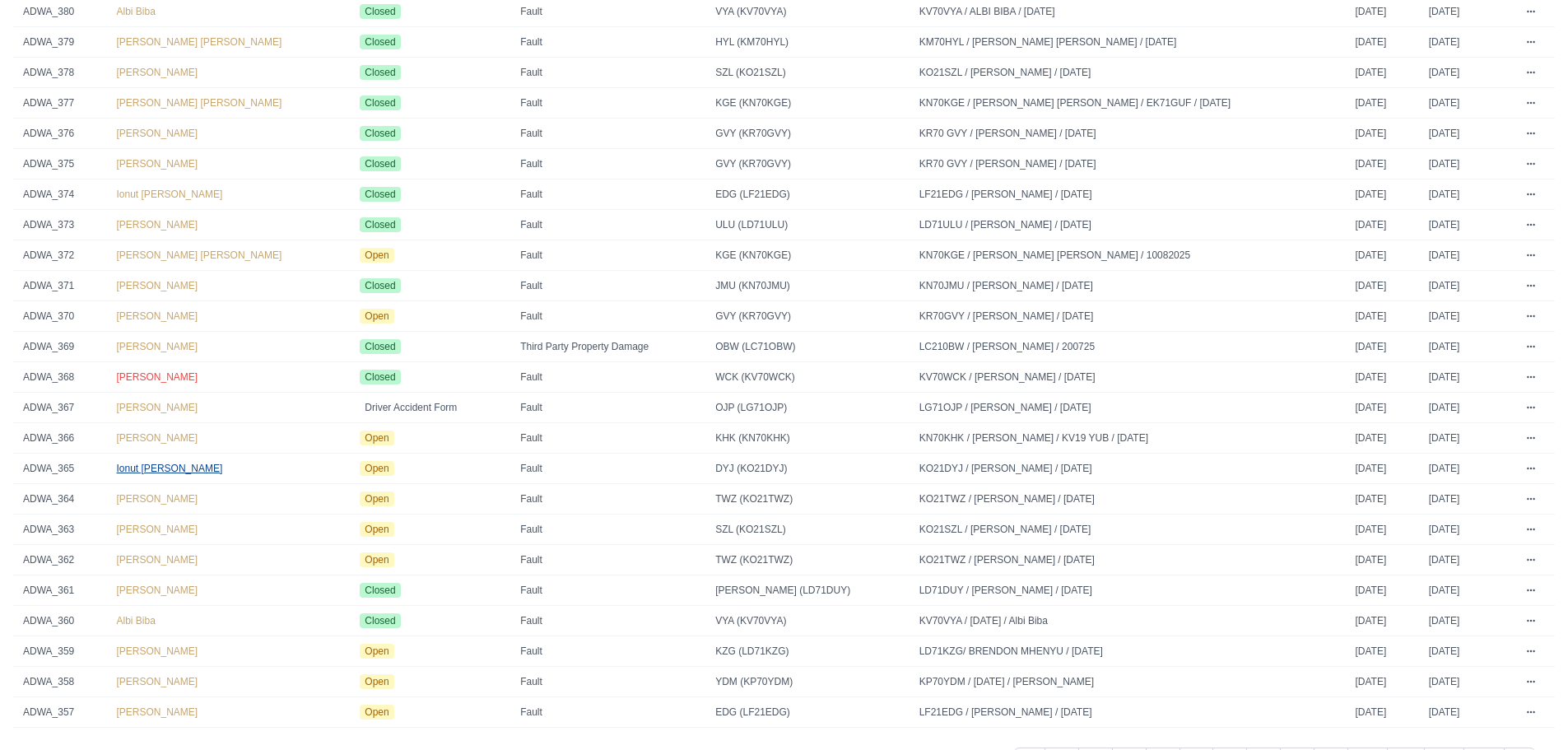
click at [188, 468] on span "Ionut [PERSON_NAME]" at bounding box center [170, 468] width 107 height 12
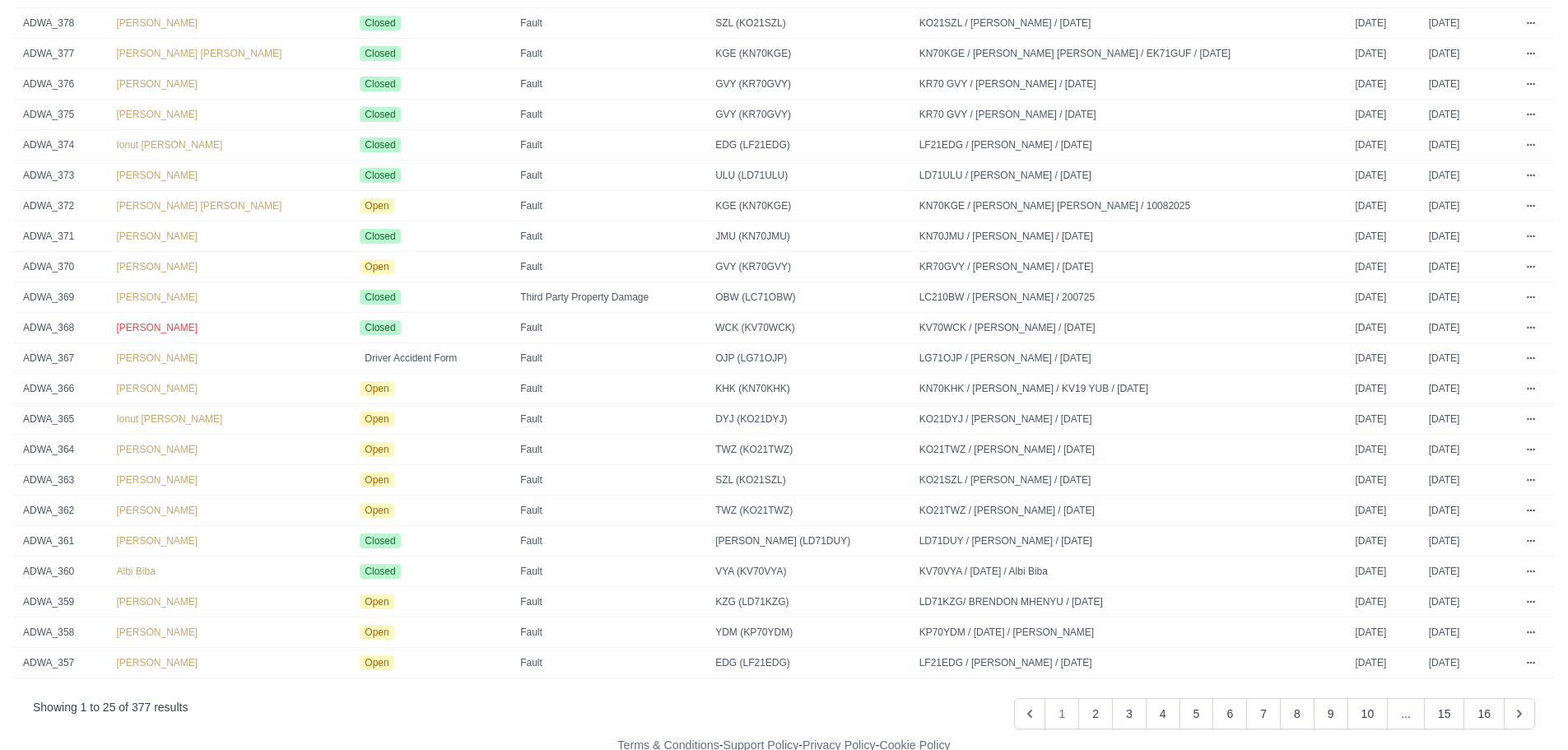
scroll to position [301, 0]
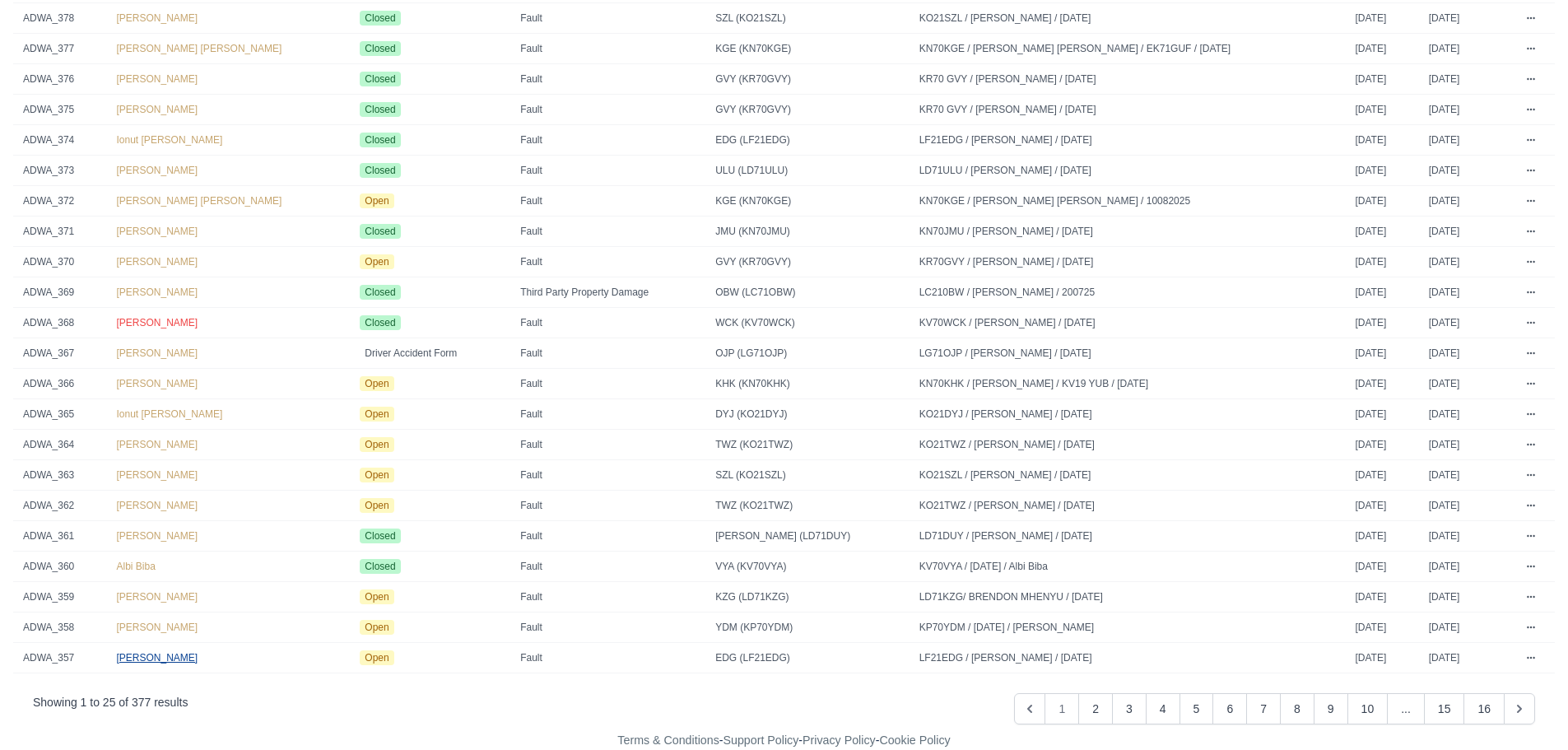
click at [134, 658] on span "[PERSON_NAME]" at bounding box center [158, 657] width 82 height 12
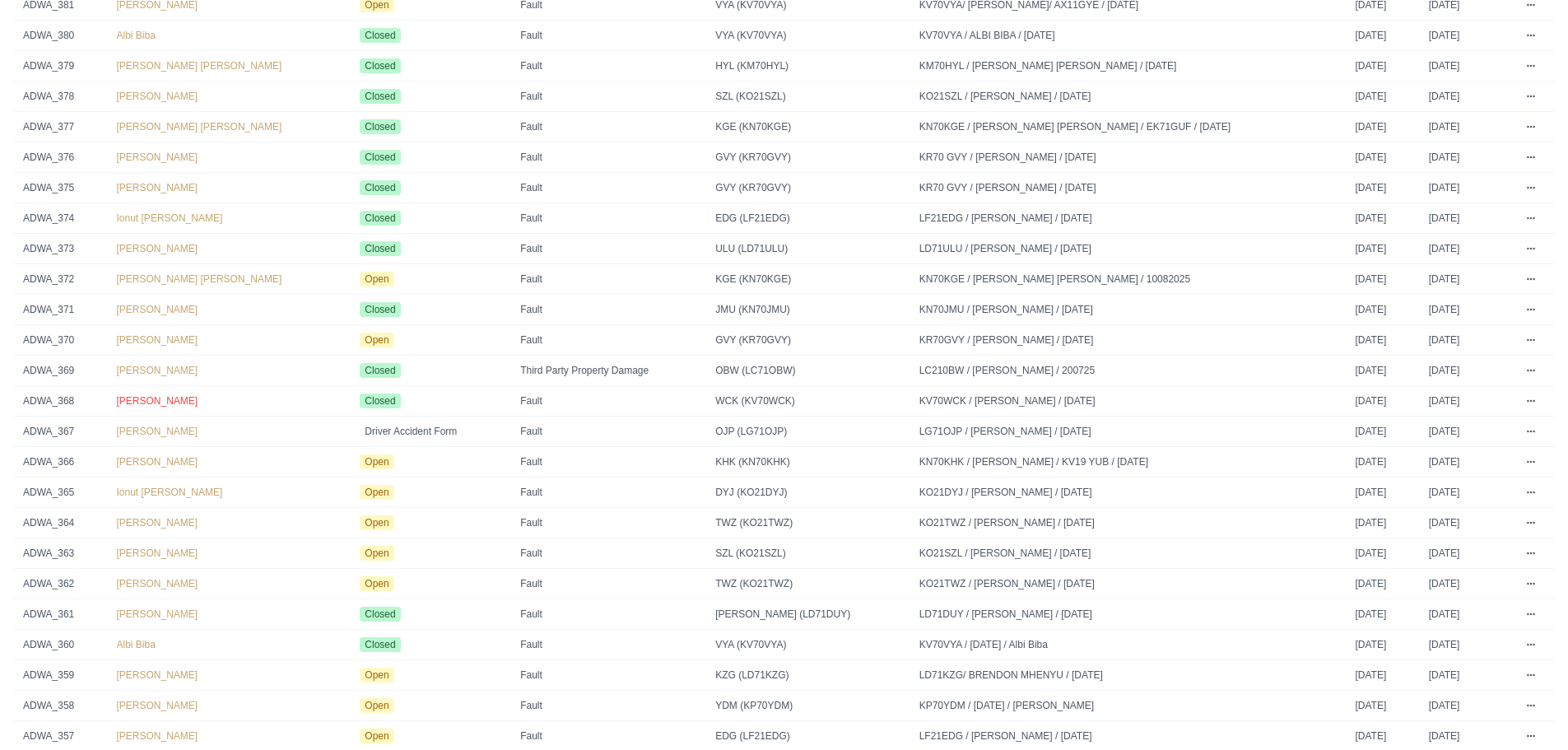
scroll to position [219, 0]
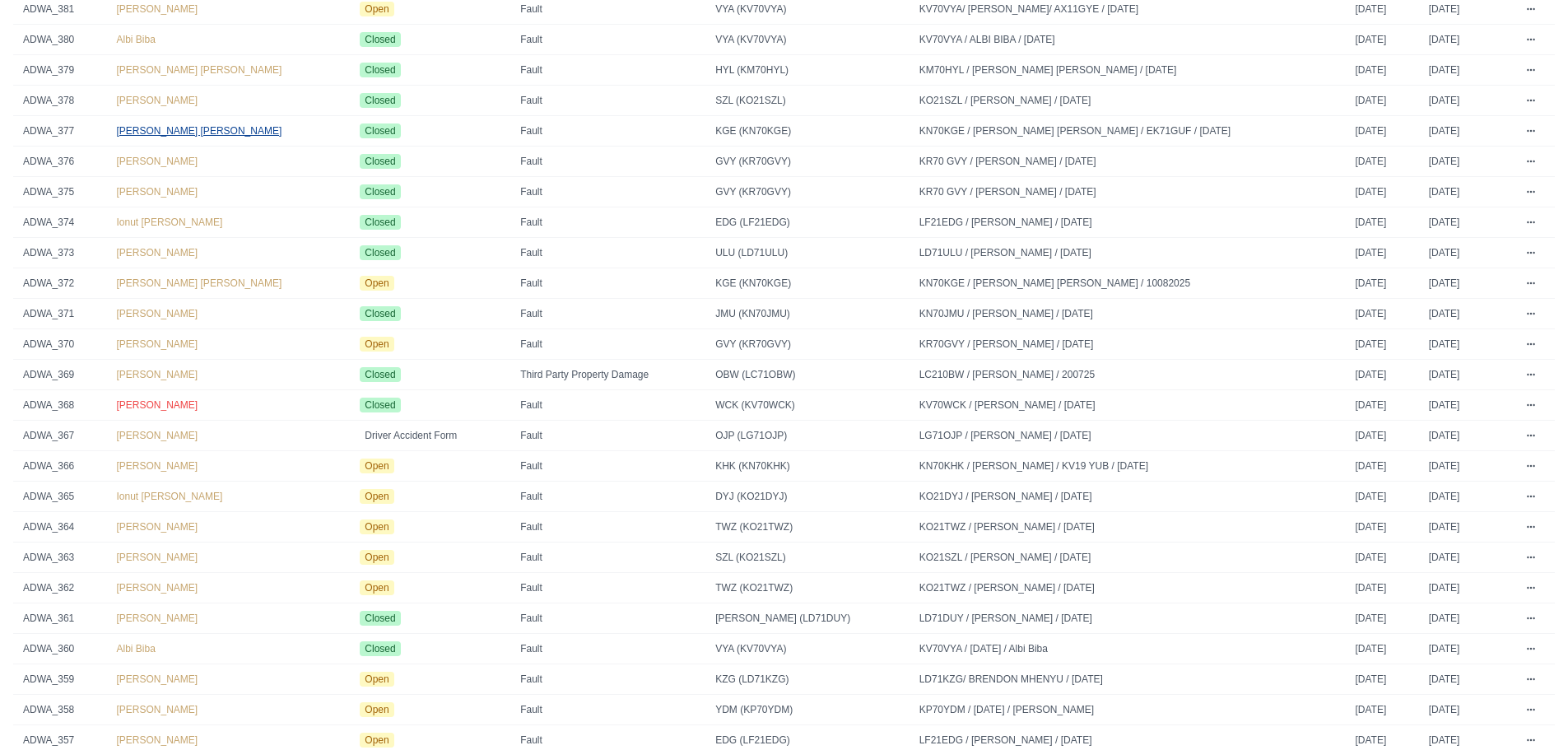
click at [188, 130] on span "[PERSON_NAME] [PERSON_NAME]" at bounding box center [200, 131] width 165 height 12
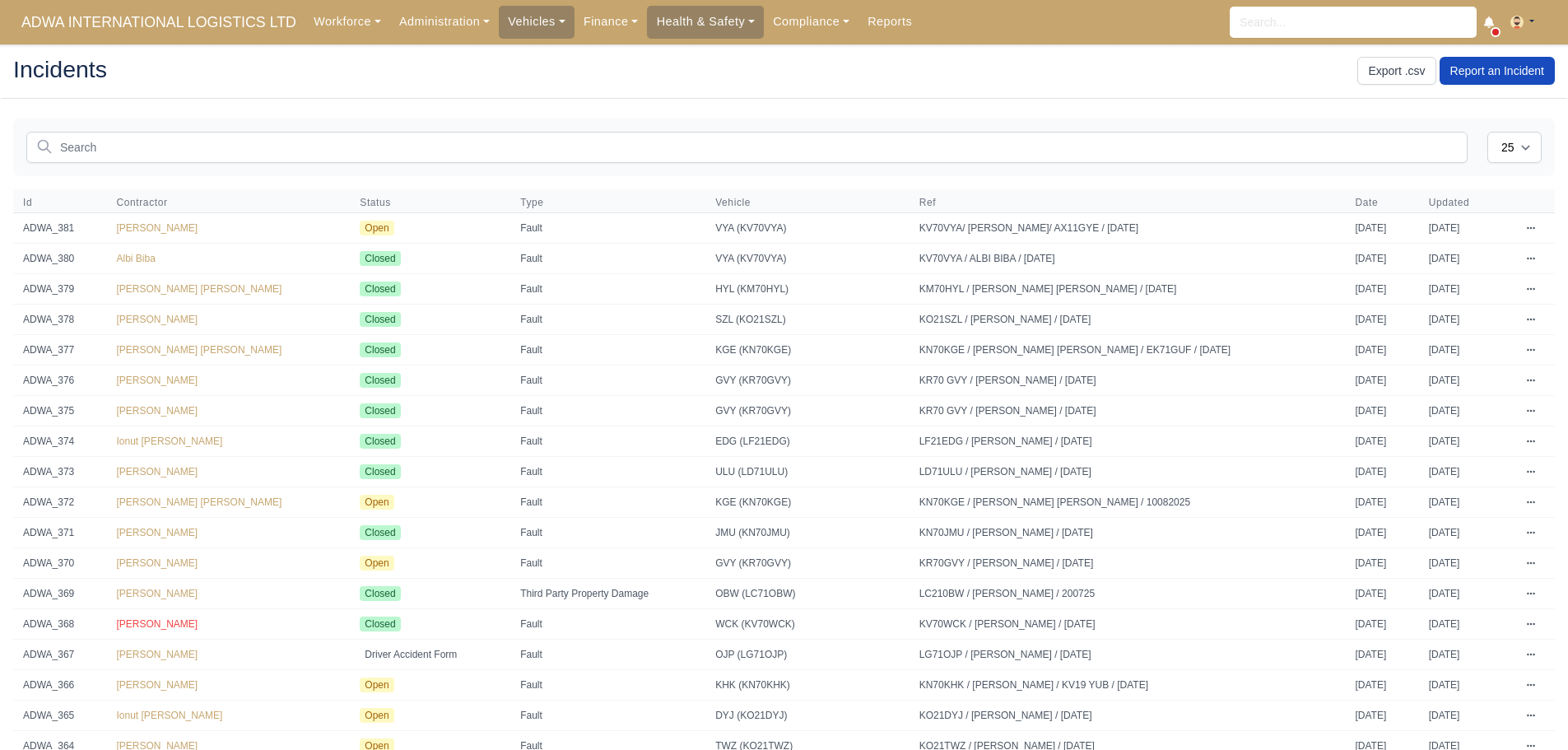
click at [1526, 227] on icon at bounding box center [1531, 228] width 10 height 10
click at [1510, 144] on select "25 50" at bounding box center [1514, 147] width 54 height 31
select select "50"
click at [1487, 131] on select "25 50" at bounding box center [1514, 147] width 54 height 31
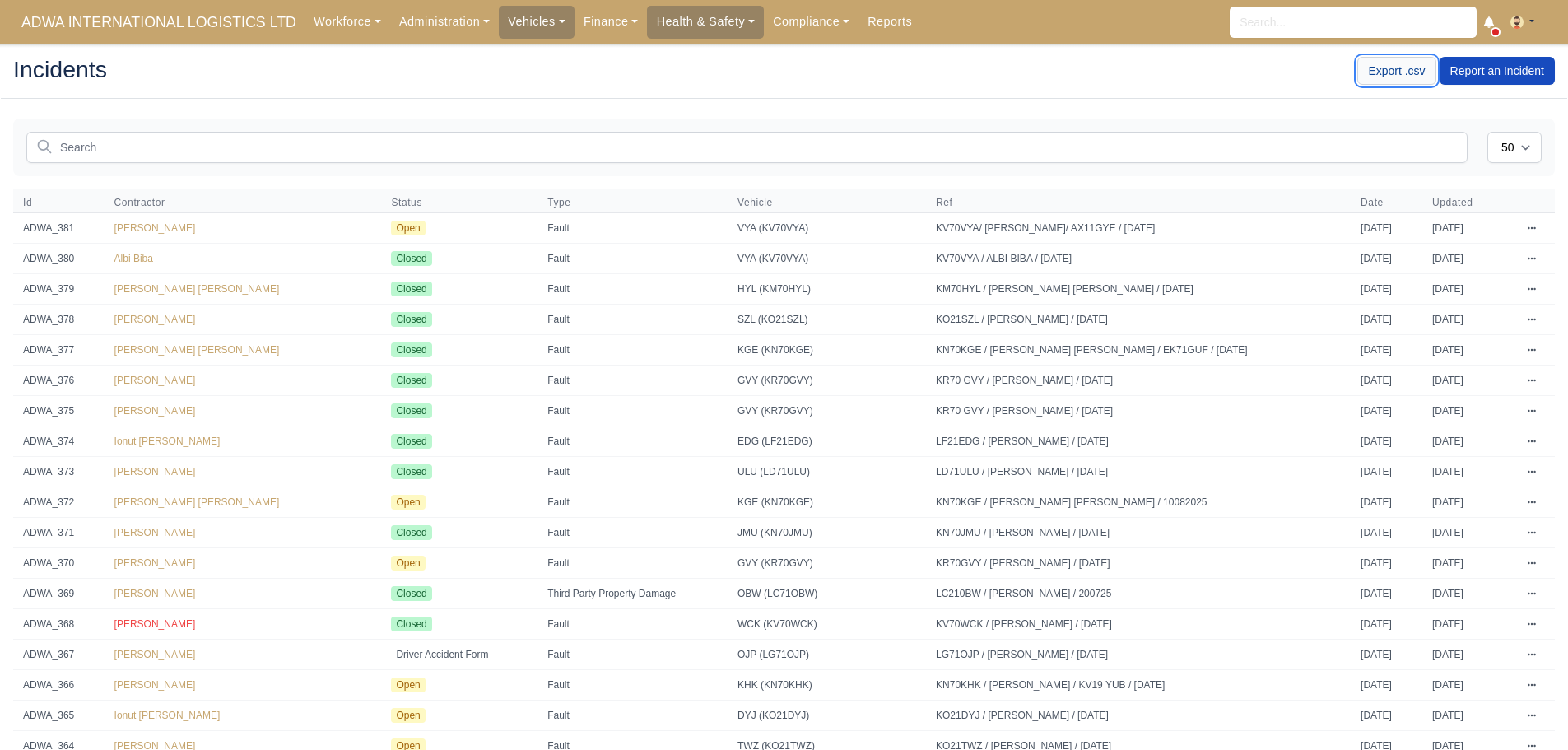
click at [1405, 77] on link "Export .csv" at bounding box center [1395, 71] width 78 height 28
click at [308, 143] on input "text" at bounding box center [746, 147] width 1441 height 31
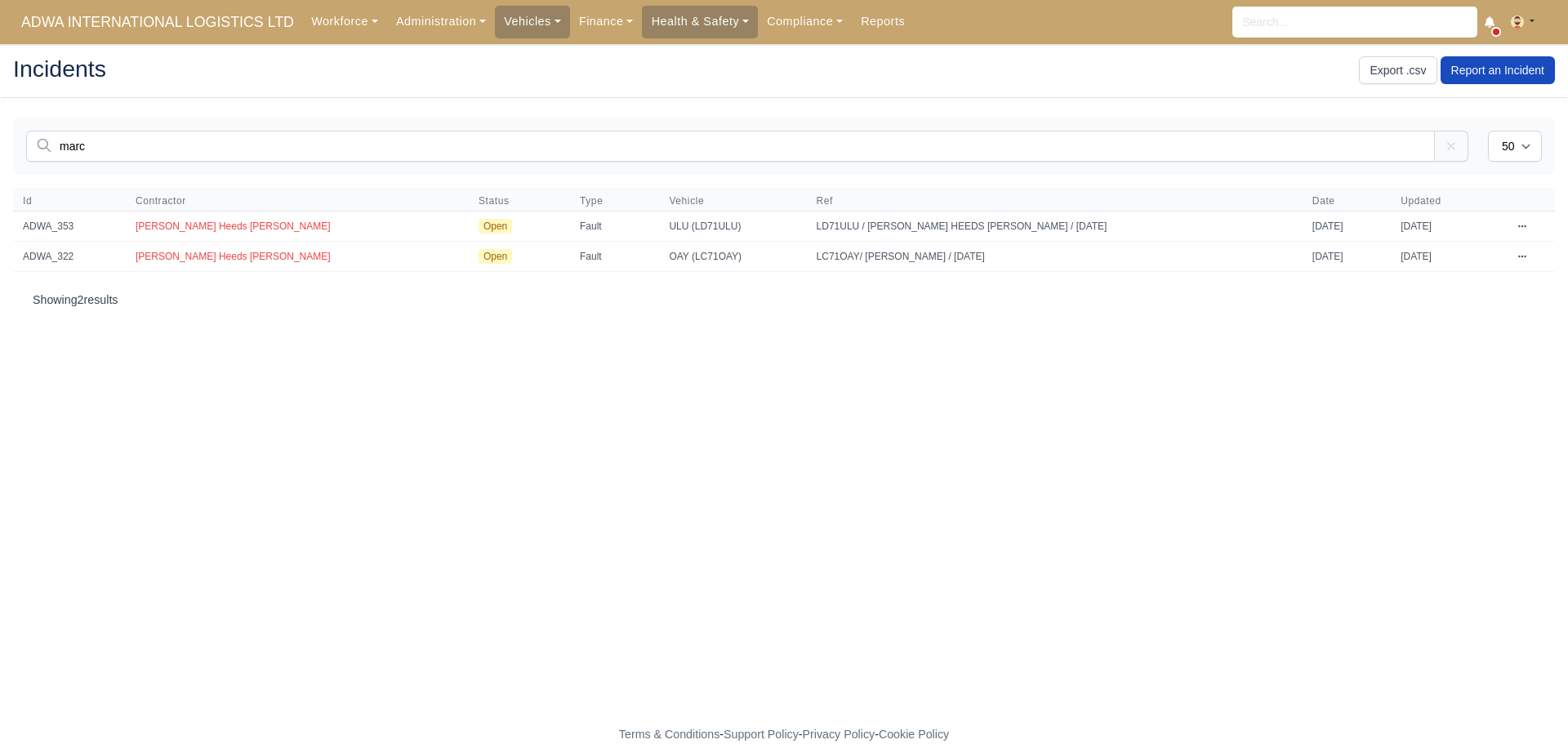
type input "marc"
